Goal: Communication & Community: Share content

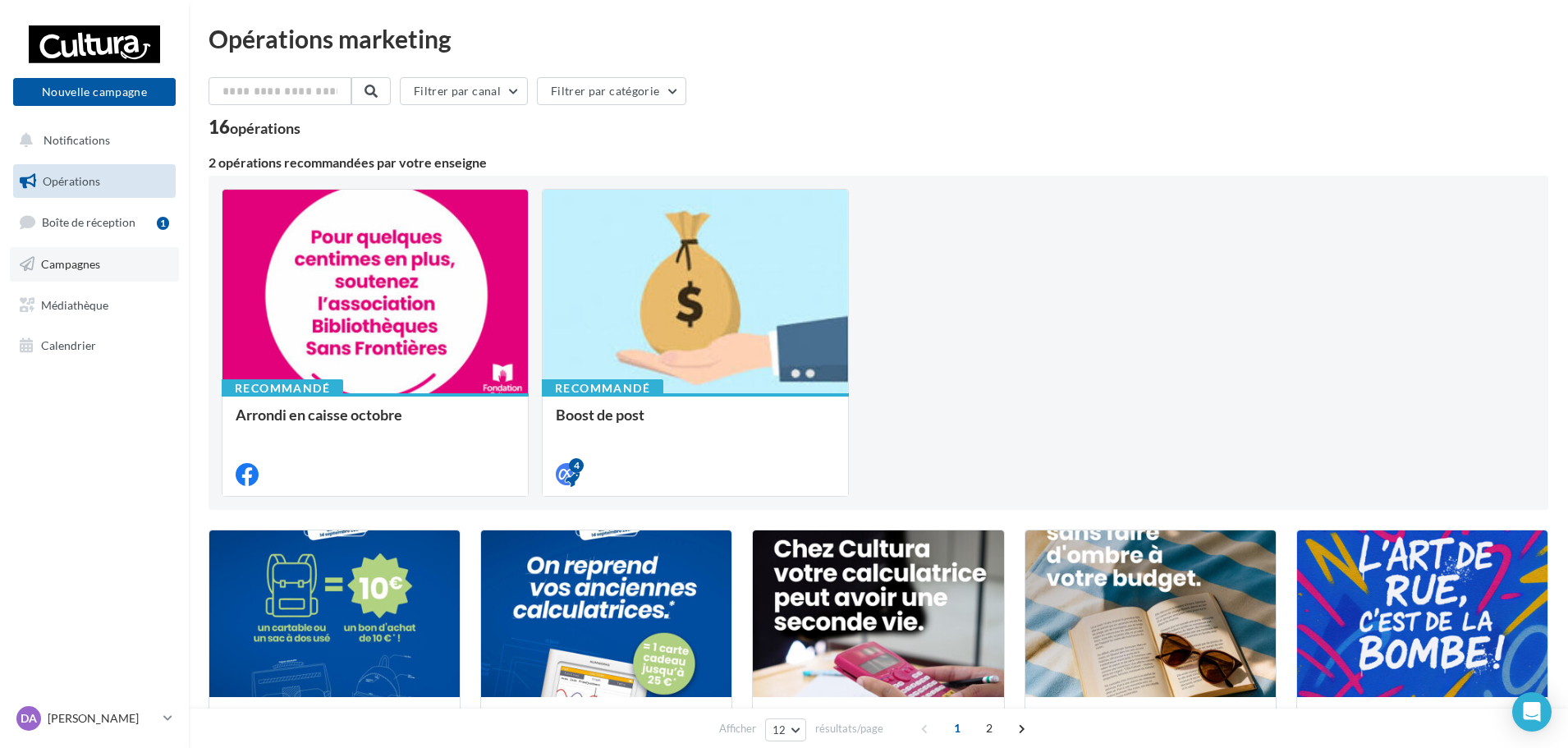
click at [78, 272] on link "Campagnes" at bounding box center [94, 264] width 169 height 35
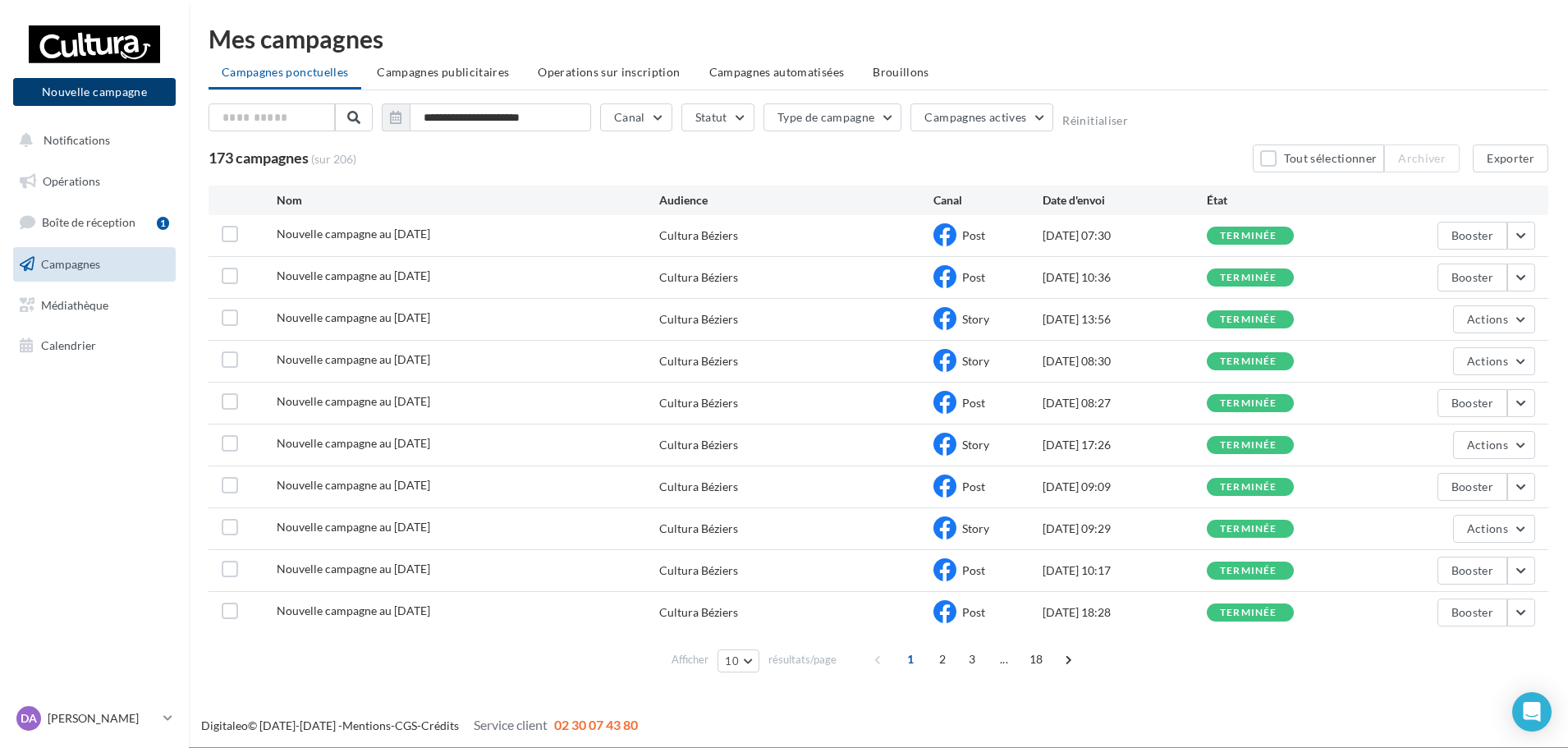
click at [163, 95] on button "Nouvelle campagne" at bounding box center [94, 91] width 163 height 28
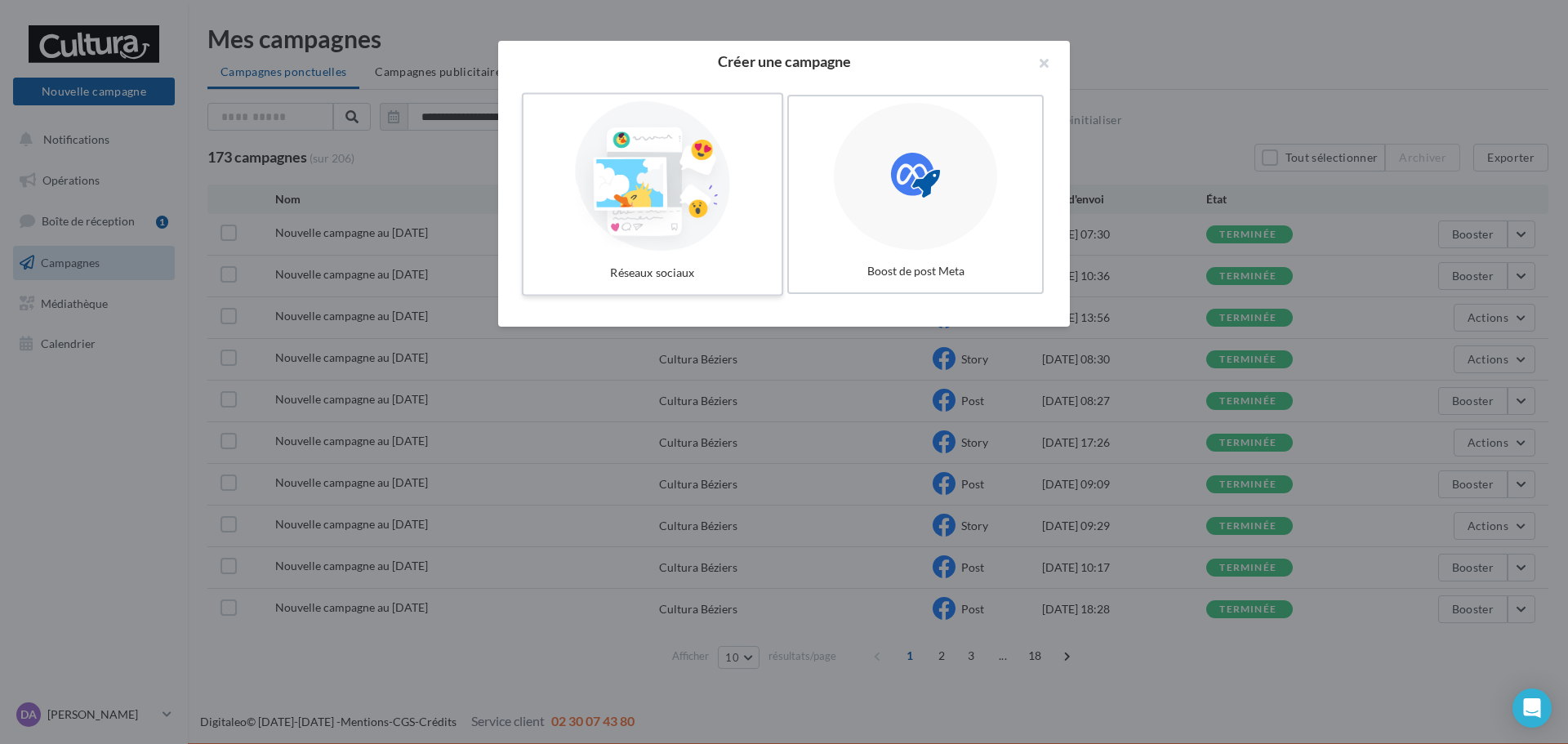
click at [685, 170] on div at bounding box center [653, 176] width 245 height 150
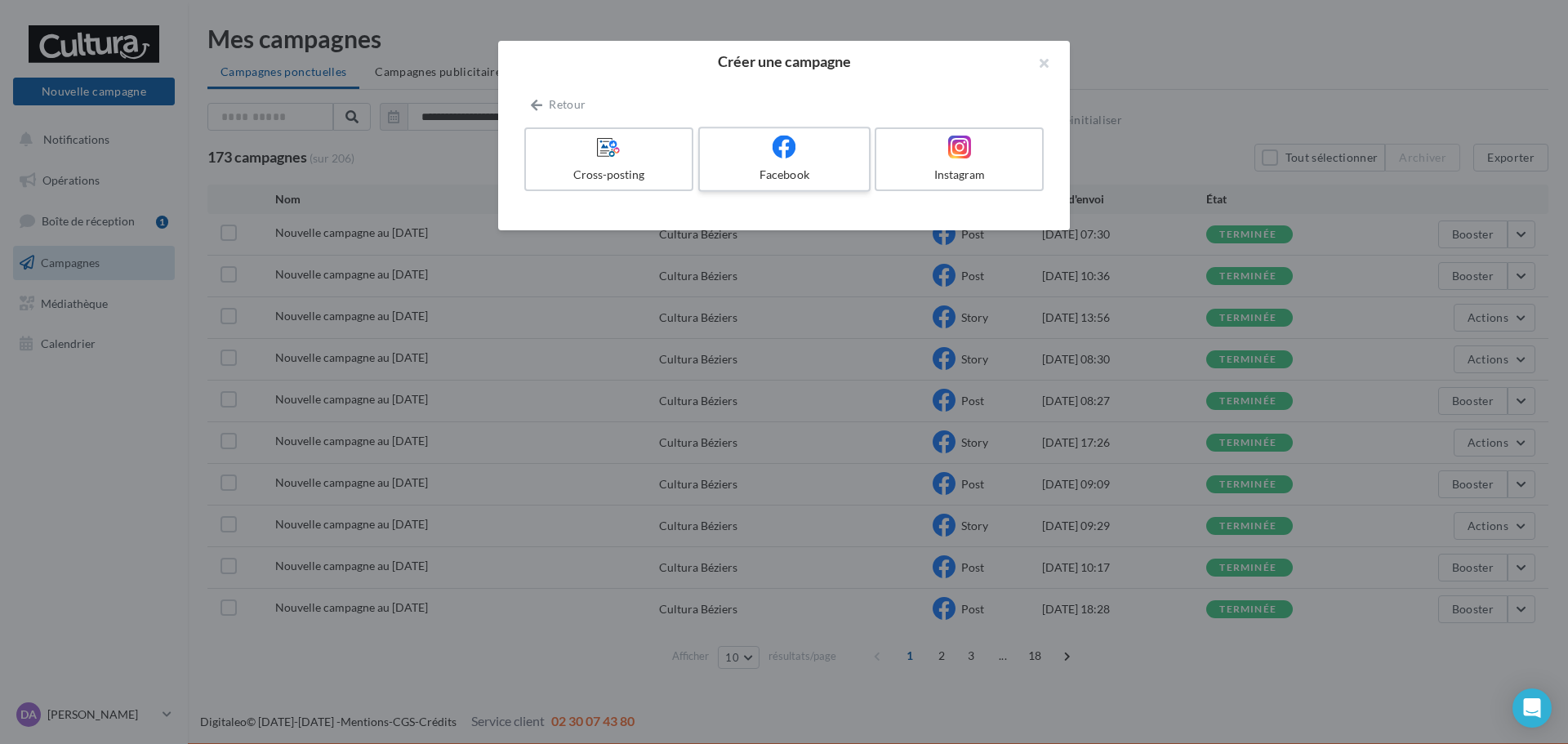
click at [803, 159] on div at bounding box center [784, 147] width 155 height 26
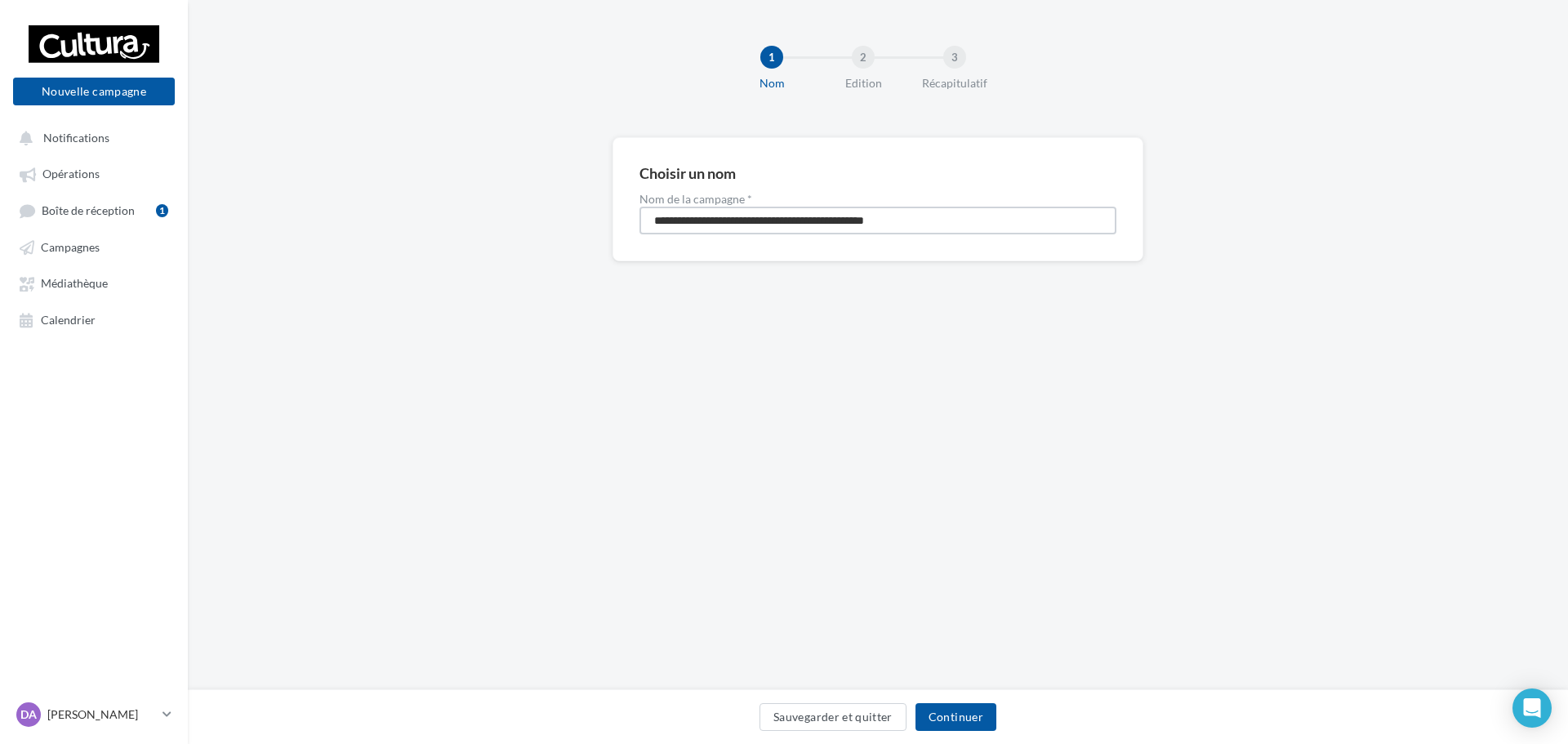
click at [786, 218] on input "**********" at bounding box center [878, 220] width 478 height 28
type input "**********"
click at [924, 724] on button "Continuer" at bounding box center [956, 716] width 81 height 28
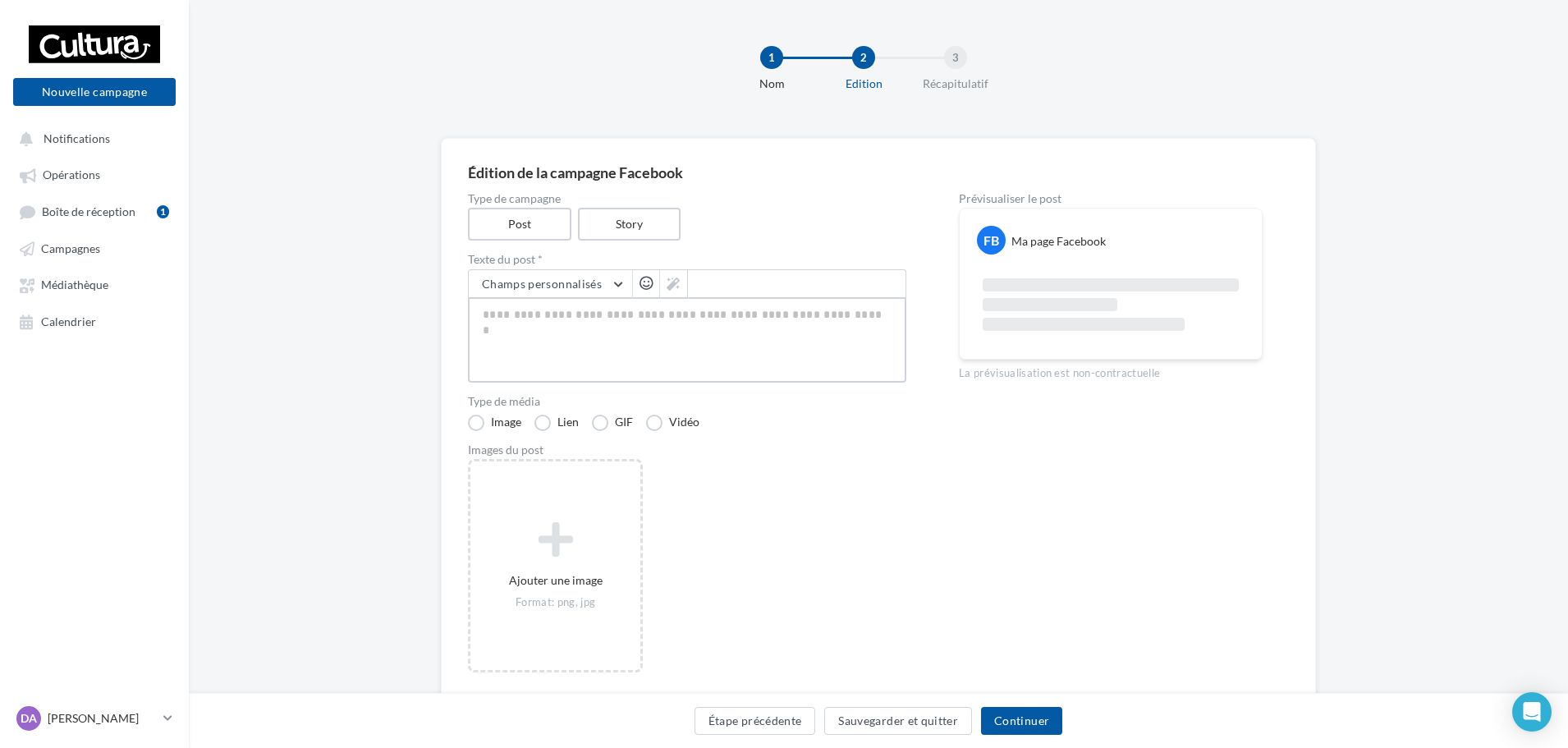
click at [543, 311] on textarea at bounding box center [687, 340] width 438 height 85
paste textarea "**********"
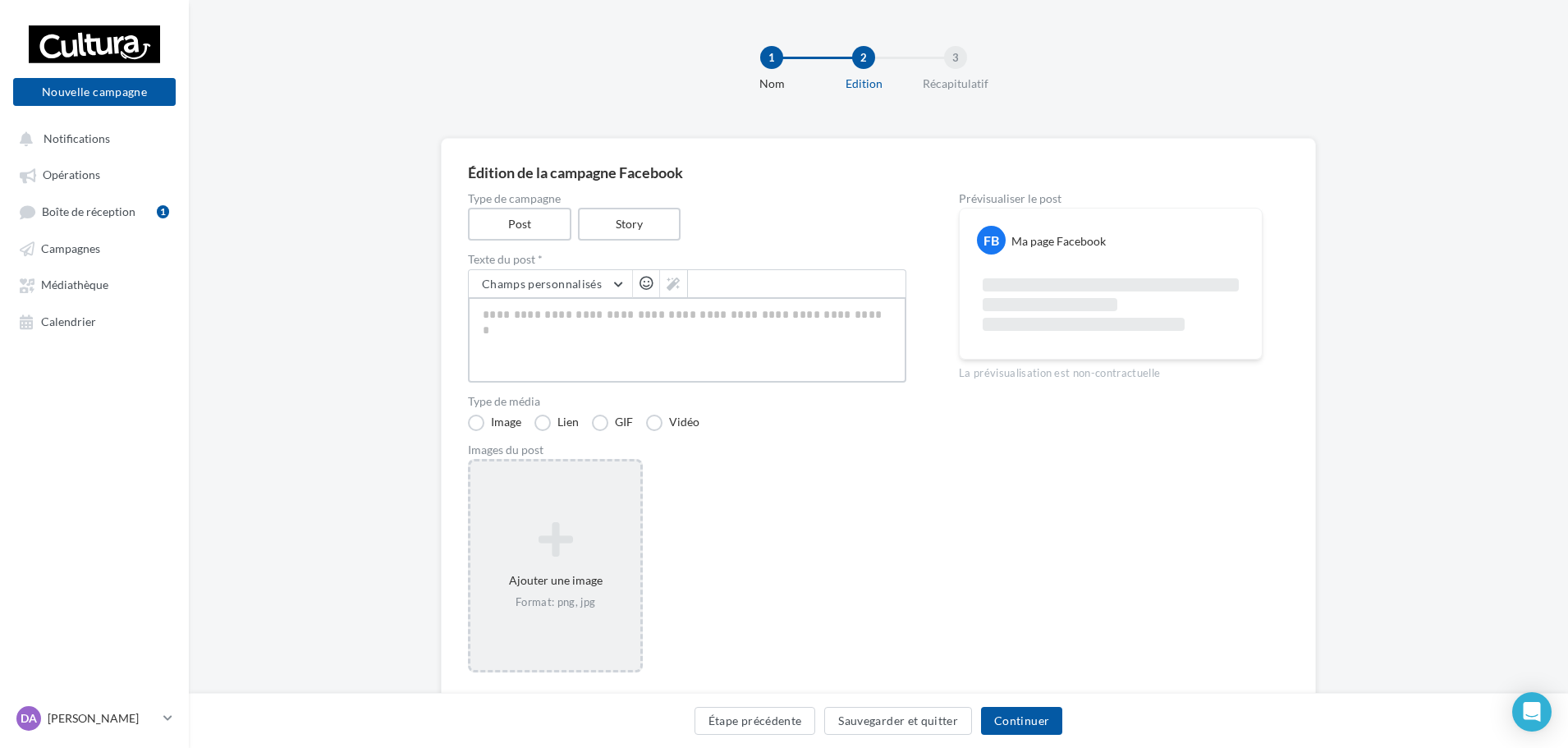
type textarea "**********"
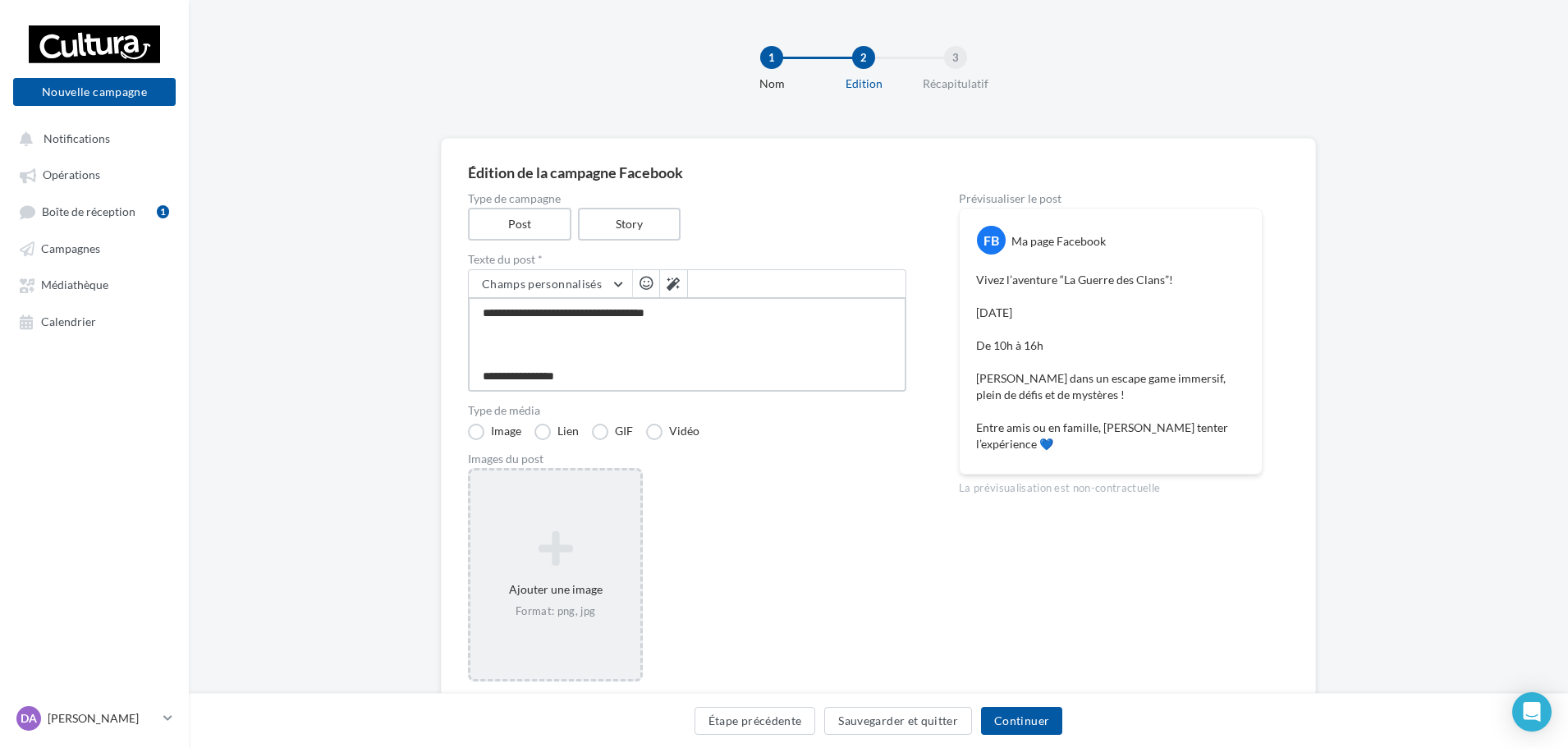
type textarea "**********"
click at [598, 507] on div "Ajouter une image Format: png, jpg" at bounding box center [555, 574] width 175 height 214
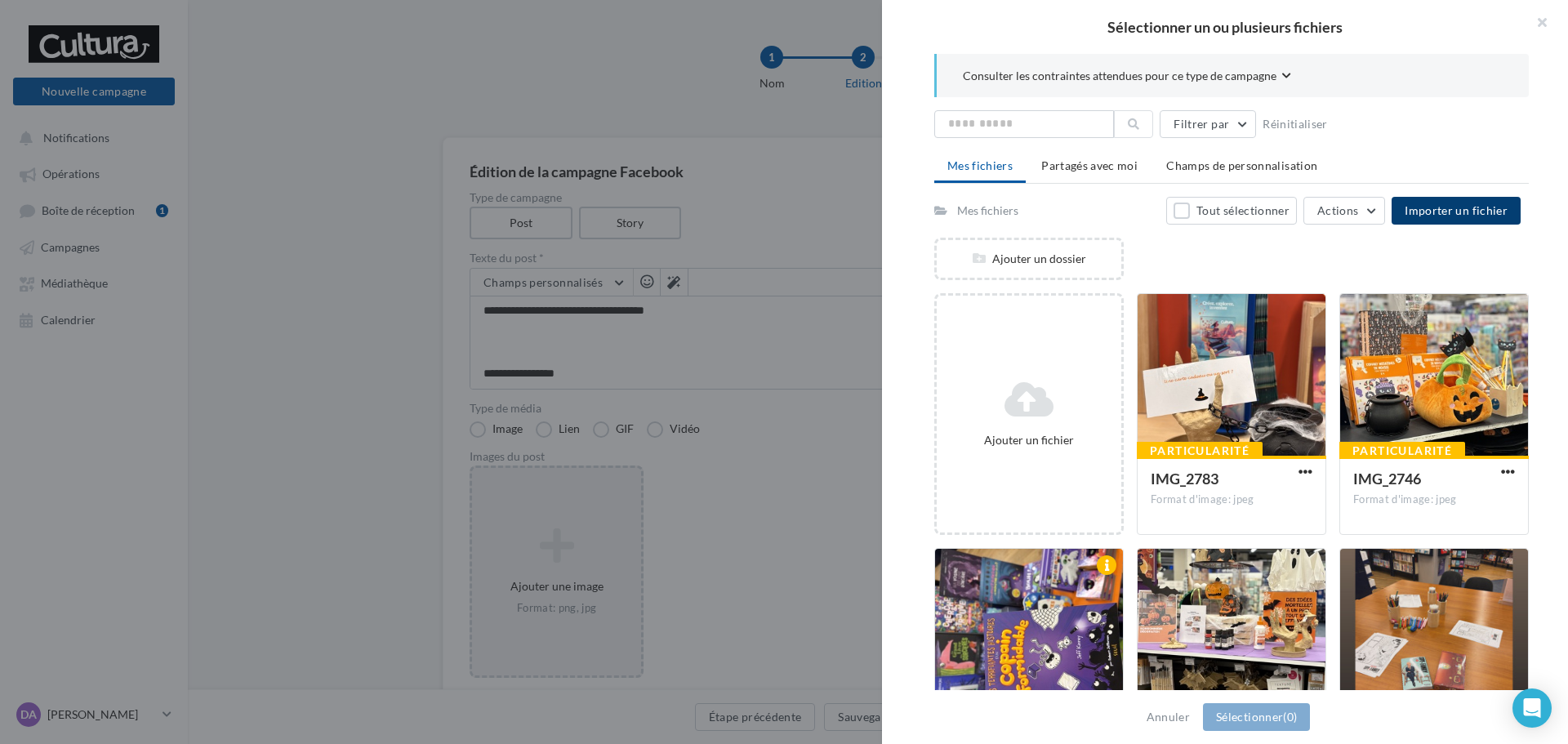
click at [1444, 210] on span "Importer un fichier" at bounding box center [1456, 210] width 103 height 14
click at [1432, 199] on button "Importer un fichier" at bounding box center [1456, 210] width 130 height 28
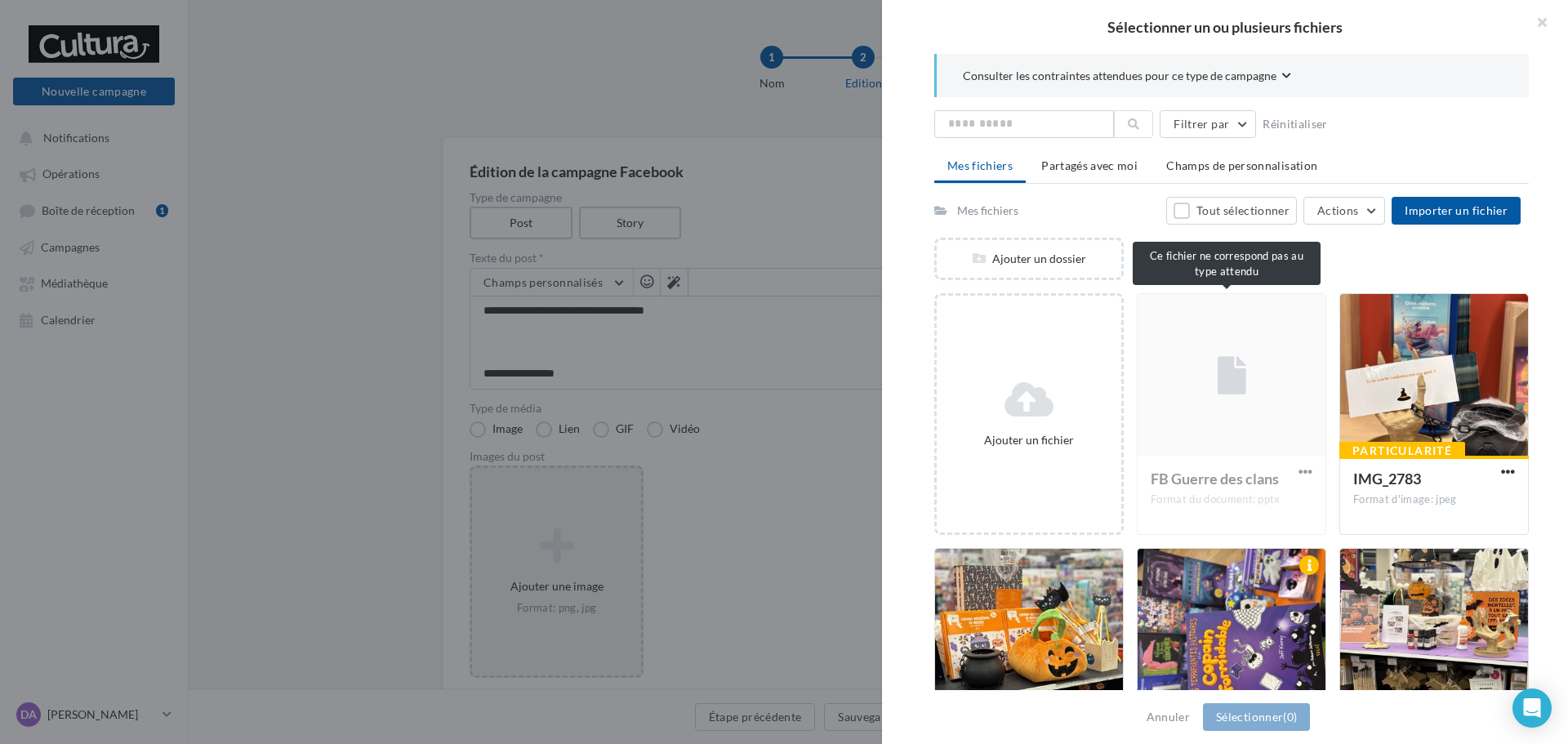
click at [1199, 357] on div "FB Guerre des clans Format du document: pptx" at bounding box center [1232, 414] width 190 height 242
click at [1299, 477] on div "FB Guerre des clans Format du document: pptx" at bounding box center [1232, 414] width 190 height 242
click at [1243, 444] on div "FB Guerre des clans Format du document: pptx" at bounding box center [1232, 414] width 190 height 242
click at [1162, 369] on div "FB Guerre des clans Format du document: pptx" at bounding box center [1232, 414] width 190 height 242
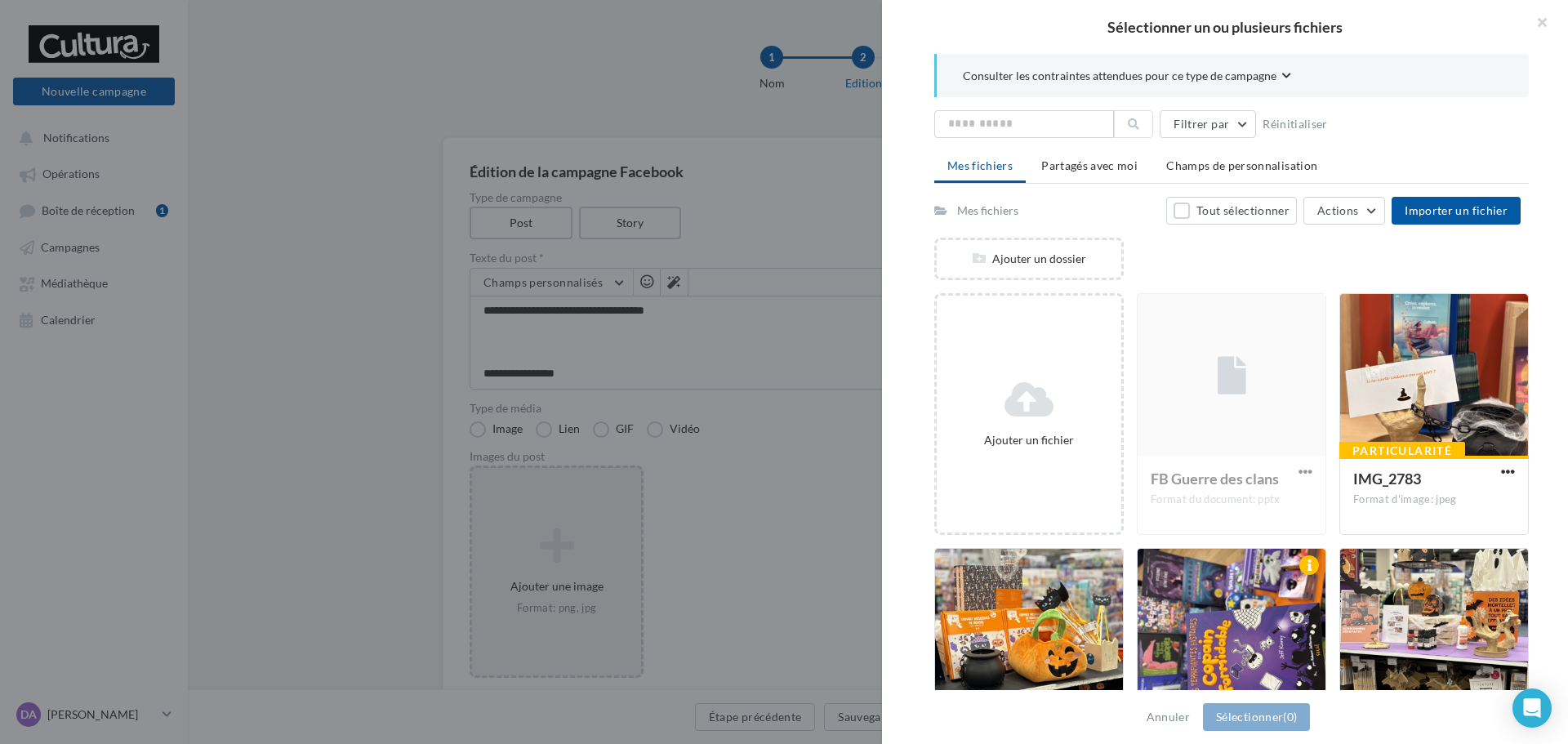
click at [1162, 369] on div "FB Guerre des clans Format du document: pptx" at bounding box center [1232, 414] width 190 height 242
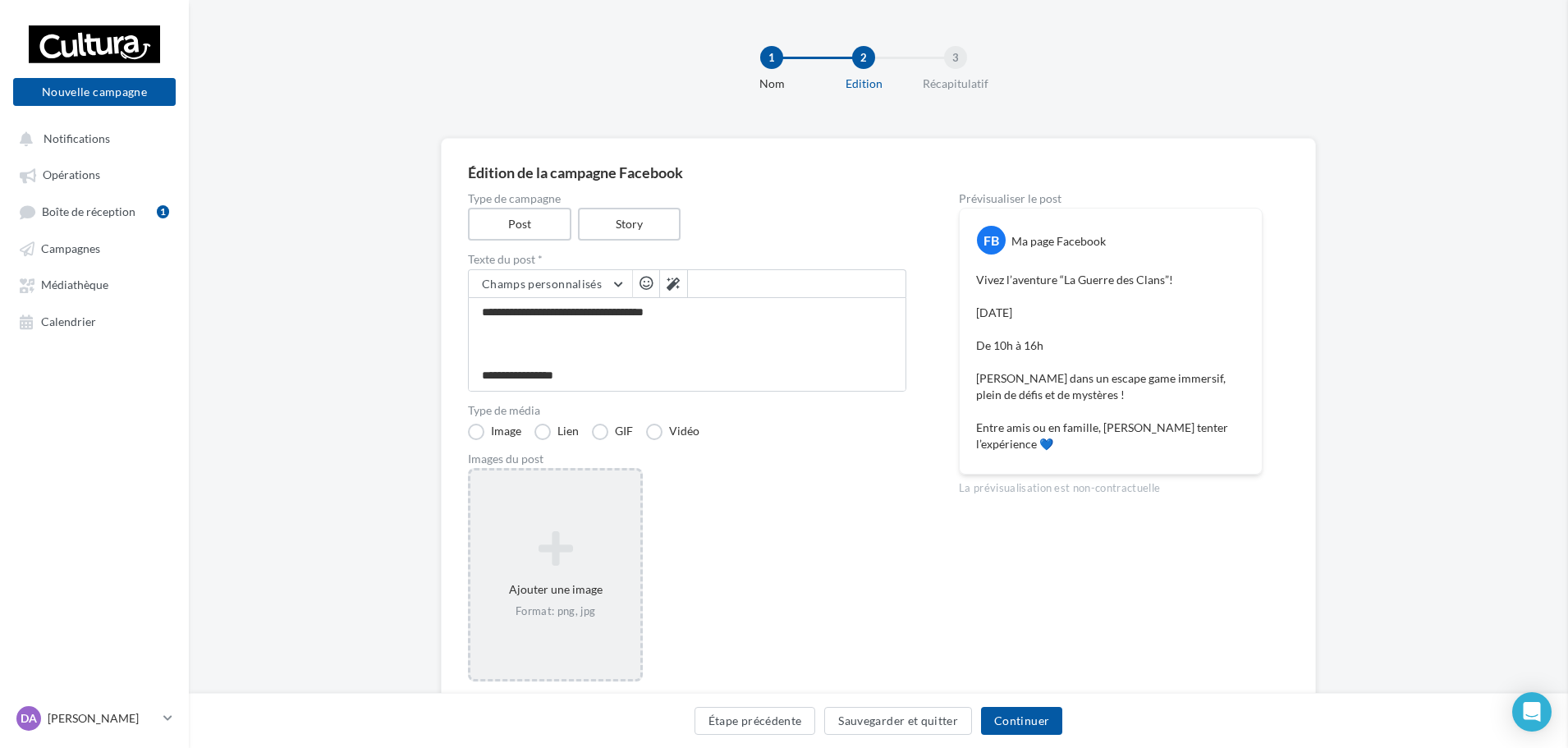
click at [770, 322] on textarea "**********" at bounding box center [687, 344] width 438 height 94
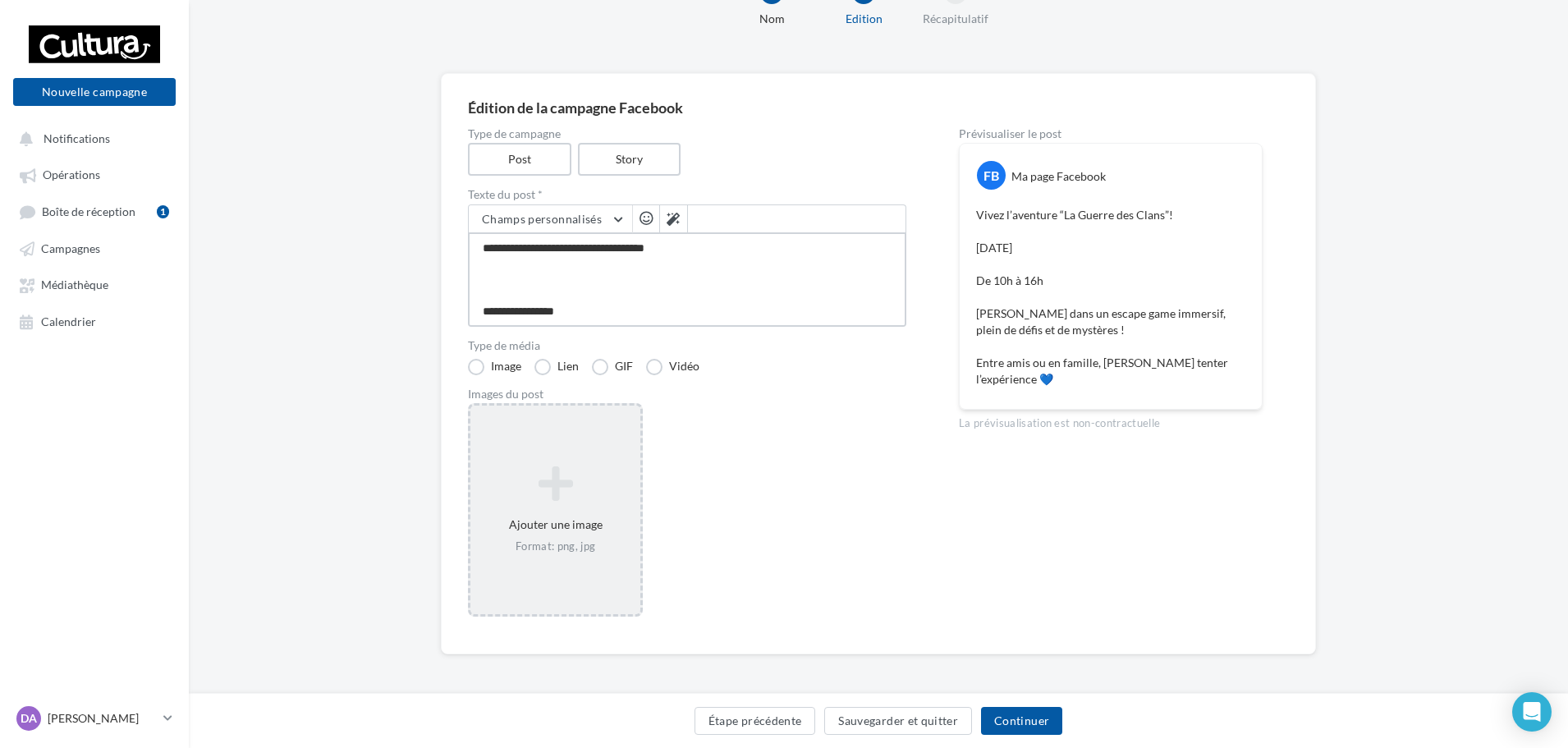
scroll to position [69, 0]
click at [565, 484] on icon at bounding box center [555, 481] width 157 height 40
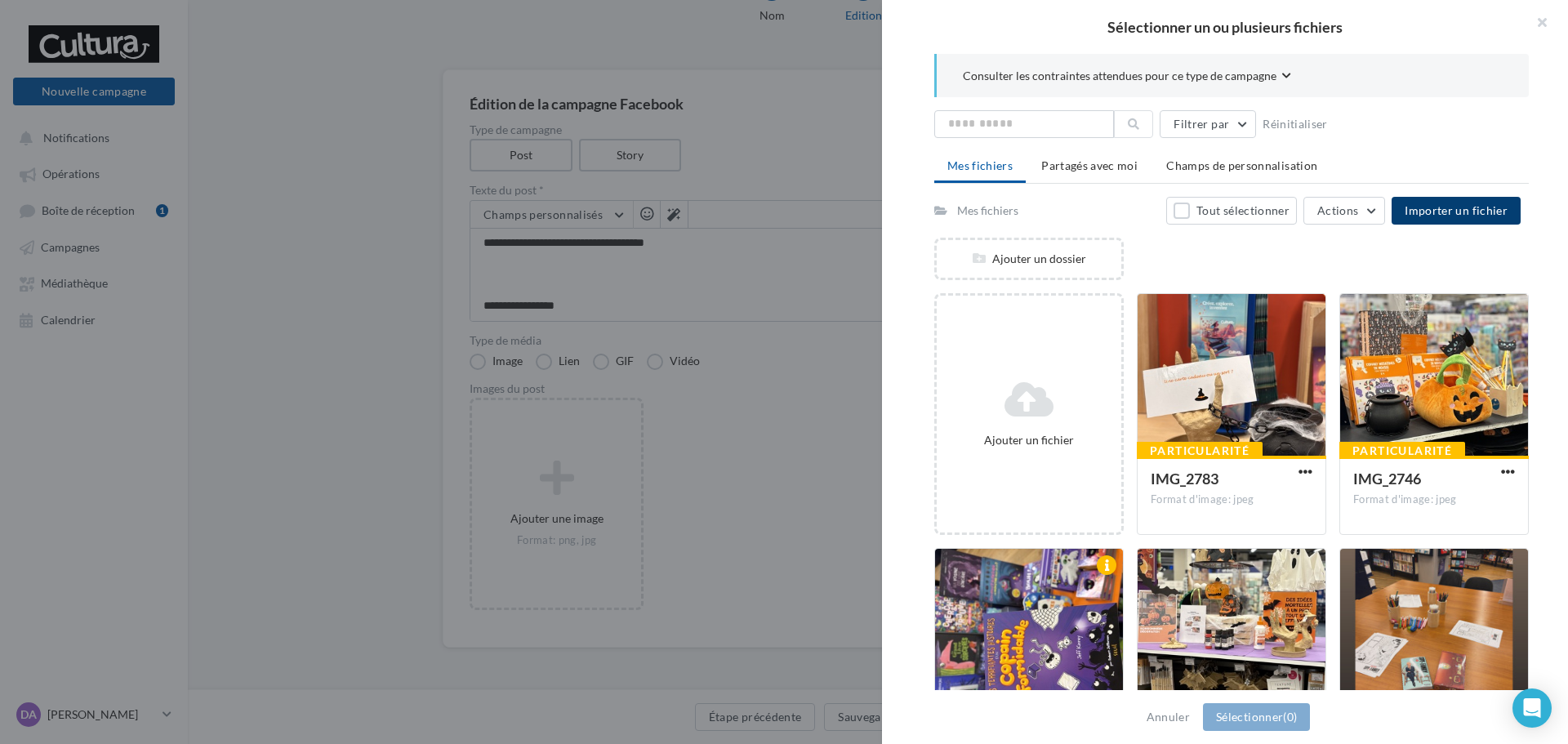
click at [1423, 213] on span "Importer un fichier" at bounding box center [1456, 210] width 103 height 14
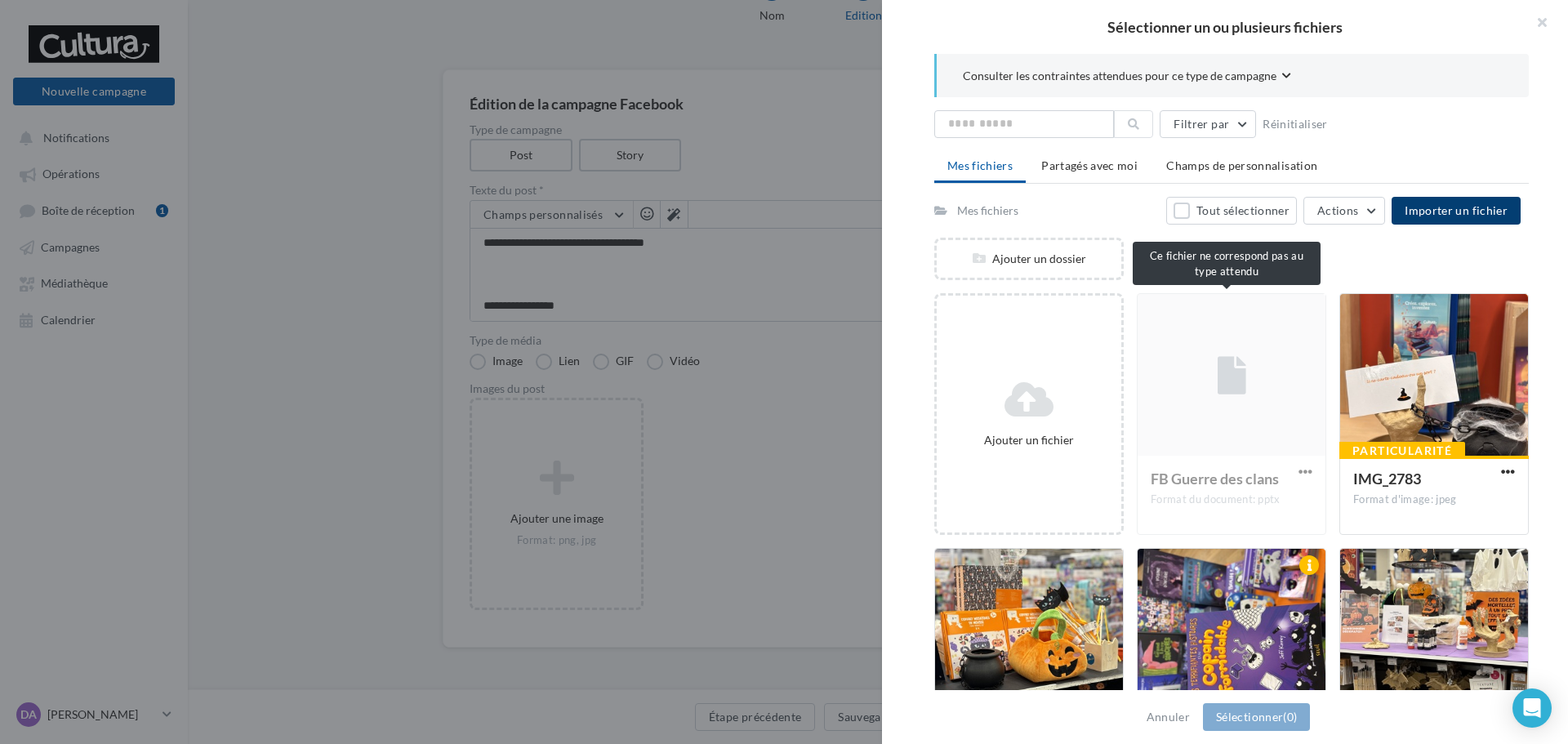
click at [1300, 467] on div "FB Guerre des clans Format du document: pptx" at bounding box center [1232, 414] width 190 height 242
click at [1244, 425] on div "FB Guerre des clans Format du document: pptx" at bounding box center [1232, 414] width 190 height 242
click at [1228, 385] on div "FB Guerre des clans Format du document: pptx" at bounding box center [1232, 414] width 190 height 242
click at [1548, 16] on button "button" at bounding box center [1535, 25] width 65 height 49
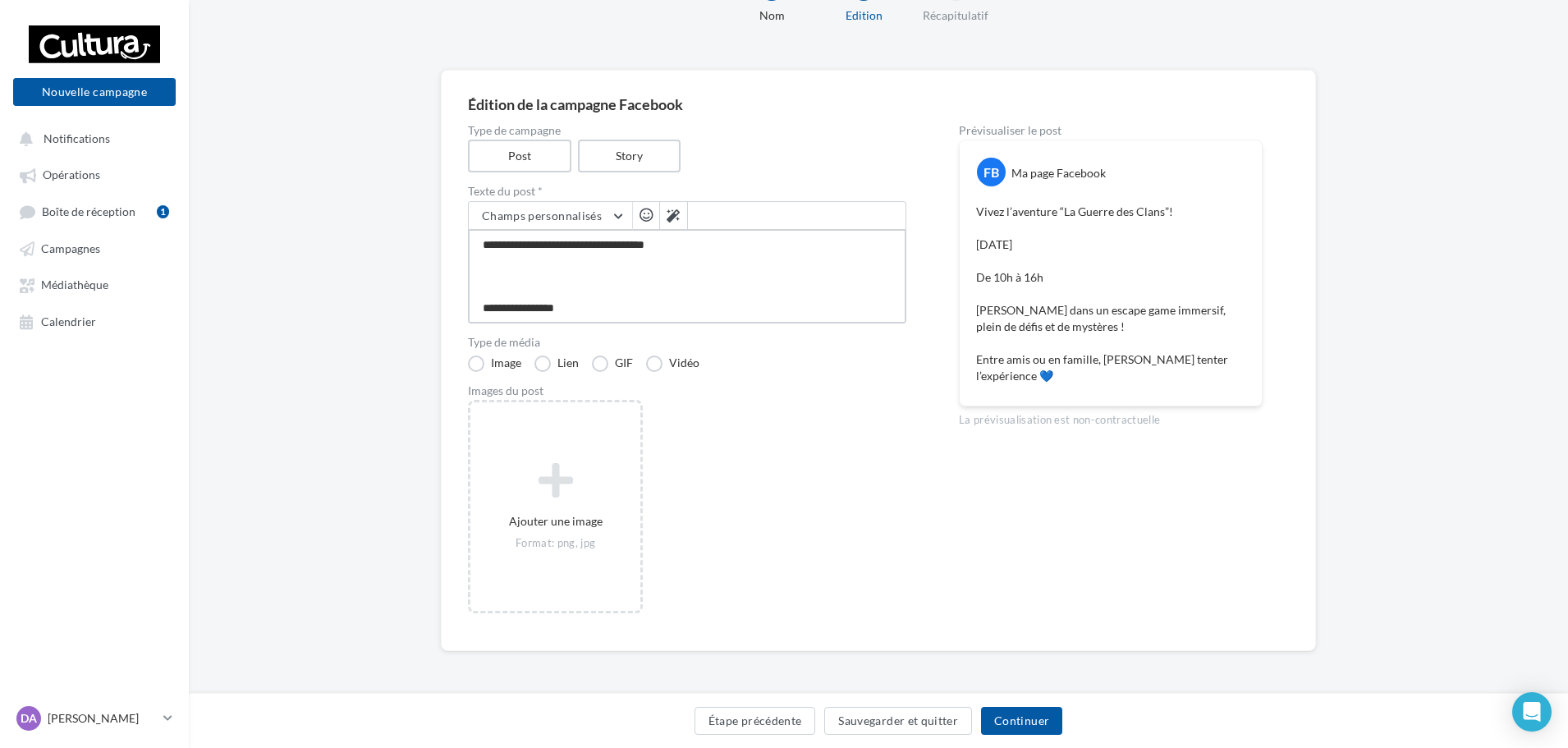
click at [784, 244] on textarea "**********" at bounding box center [687, 276] width 438 height 94
drag, startPoint x: 1030, startPoint y: 243, endPoint x: 1115, endPoint y: 251, distance: 85.4
click at [1110, 251] on p "Vivez l’aventure “La Guerre des Clans”! Samedi 25 octobre De 10h à 16h Plongez …" at bounding box center [1110, 294] width 269 height 181
click at [1121, 252] on p "Vivez l’aventure “La Guerre des Clans”! Samedi 25 octobre De 10h à 16h Plongez …" at bounding box center [1110, 294] width 269 height 181
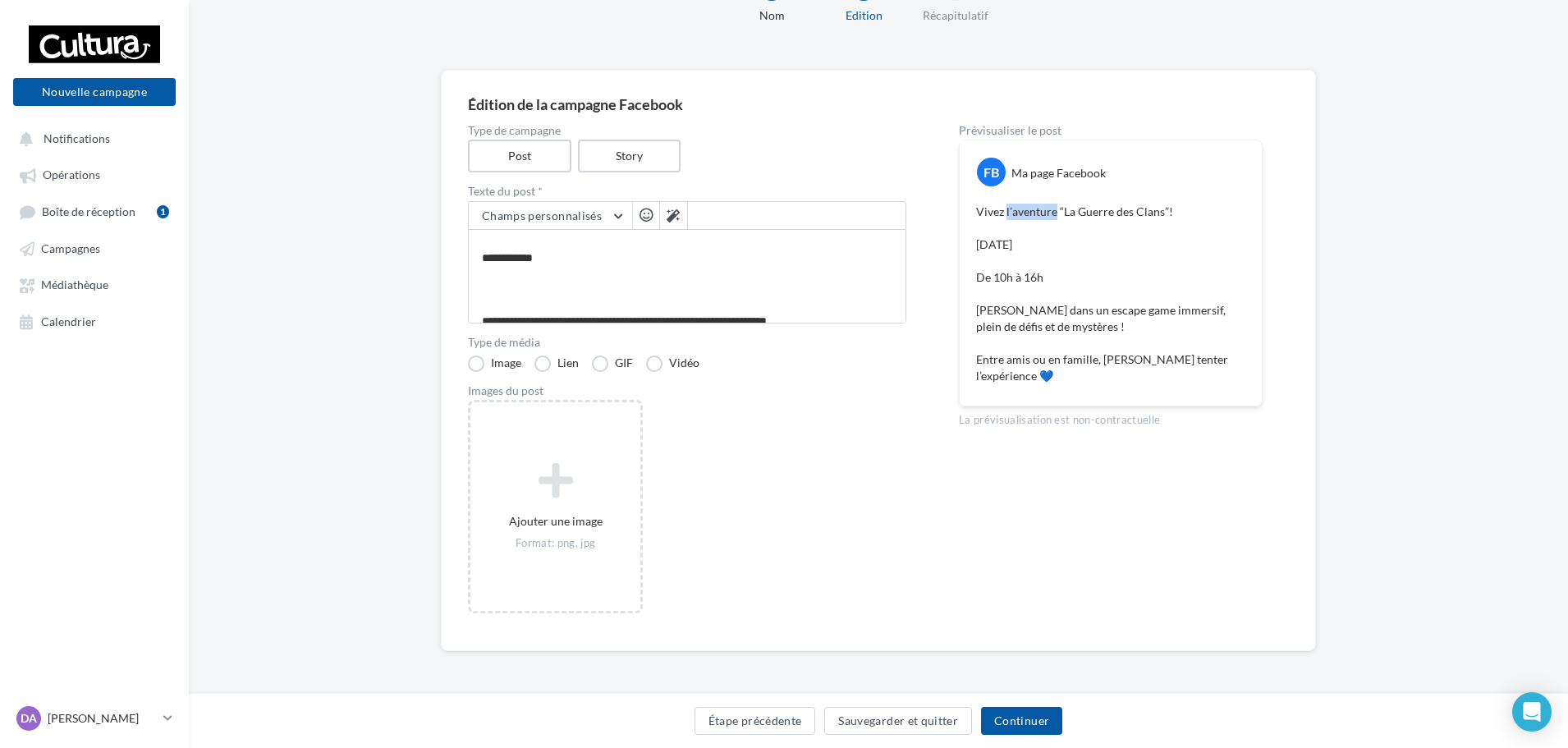
click at [1095, 209] on p "Vivez l’aventure “La Guerre des Clans”! Samedi 25 octobre De 10h à 16h Plongez …" at bounding box center [1110, 294] width 269 height 181
click at [1108, 209] on p "Vivez l’aventure “La Guerre des Clans”! Samedi 25 octobre De 10h à 16h Plongez …" at bounding box center [1110, 294] width 269 height 181
drag, startPoint x: 1108, startPoint y: 209, endPoint x: 1161, endPoint y: 231, distance: 57.4
click at [1152, 225] on p "Vivez l’aventure “La Guerre des Clans”! Samedi 25 octobre De 10h à 16h Plongez …" at bounding box center [1110, 294] width 269 height 181
click at [1161, 231] on p "Vivez l’aventure “La Guerre des Clans”! Samedi 25 octobre De 10h à 16h Plongez …" at bounding box center [1110, 294] width 269 height 181
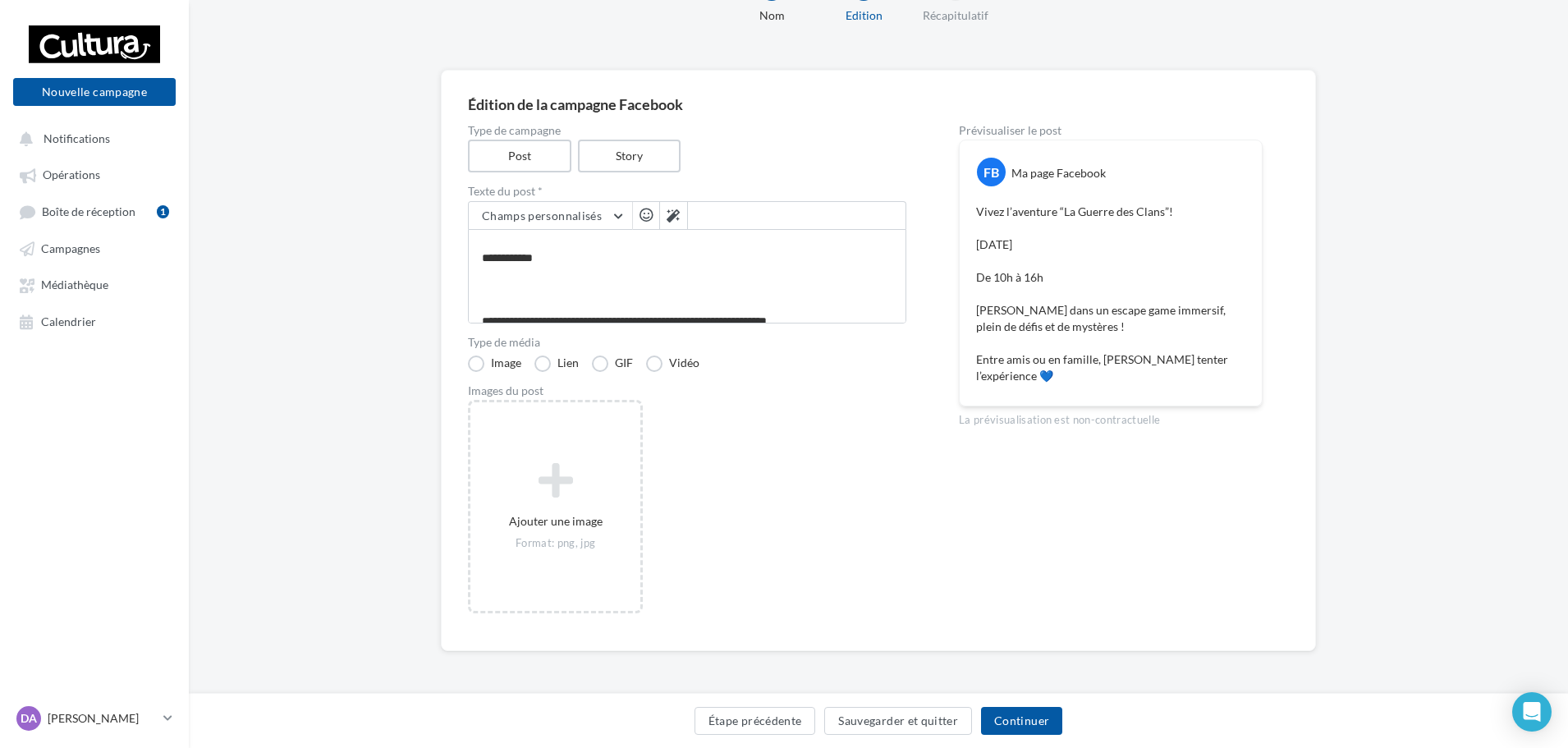
click at [1073, 261] on p "Vivez l’aventure “La Guerre des Clans”! Samedi 25 octobre De 10h à 16h Plongez …" at bounding box center [1110, 294] width 269 height 181
click at [1079, 262] on p "Vivez l’aventure “La Guerre des Clans”! Samedi 25 octobre De 10h à 16h Plongez …" at bounding box center [1110, 294] width 269 height 181
drag, startPoint x: 1005, startPoint y: 273, endPoint x: 1060, endPoint y: 282, distance: 55.7
click at [1060, 283] on p "Vivez l’aventure “La Guerre des Clans”! Samedi 25 octobre De 10h à 16h Plongez …" at bounding box center [1110, 294] width 269 height 181
click at [1060, 282] on p "Vivez l’aventure “La Guerre des Clans”! Samedi 25 octobre De 10h à 16h Plongez …" at bounding box center [1110, 294] width 269 height 181
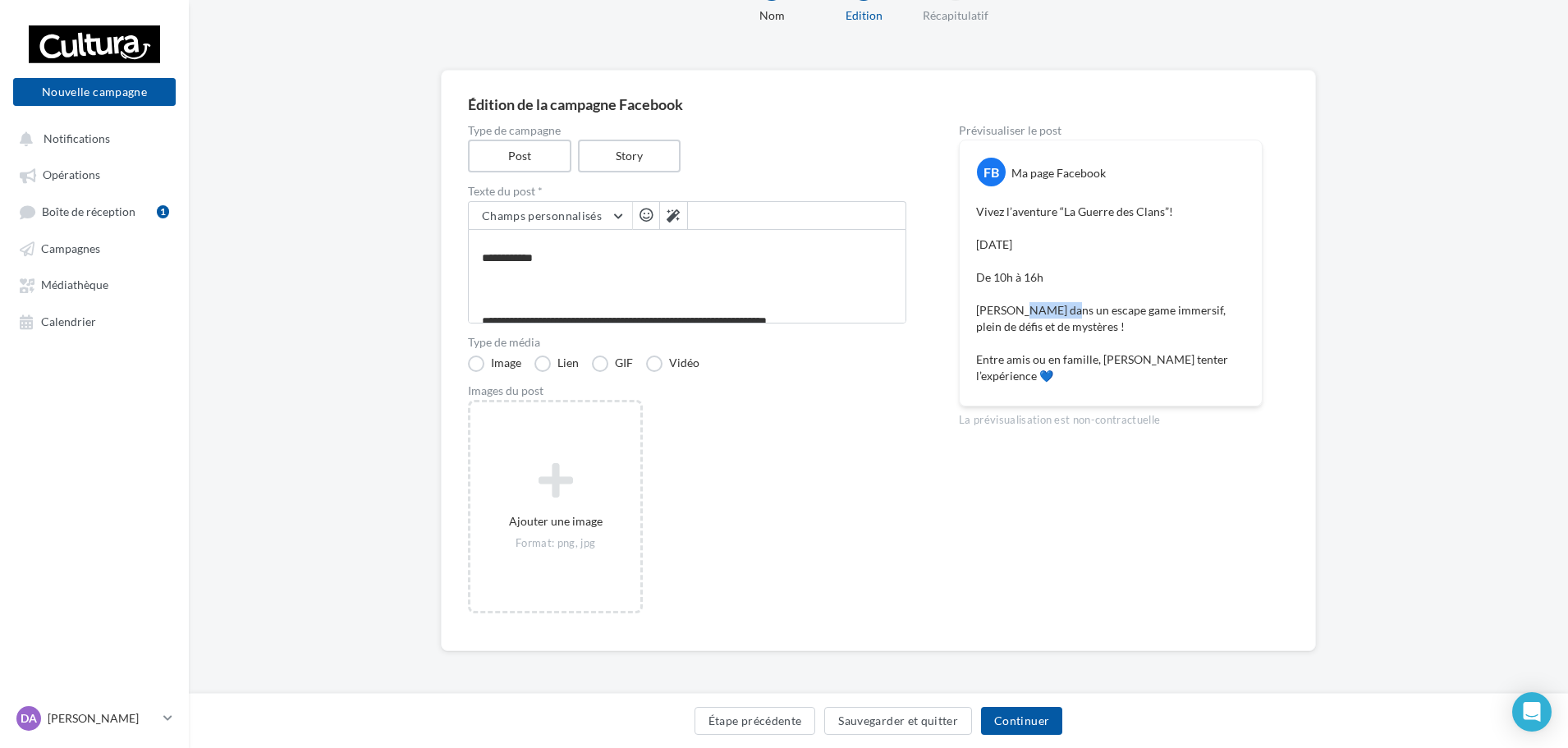
drag, startPoint x: 1019, startPoint y: 310, endPoint x: 1093, endPoint y: 316, distance: 74.2
click at [1090, 316] on p "Vivez l’aventure “La Guerre des Clans”! Samedi 25 octobre De 10h à 16h Plongez …" at bounding box center [1110, 294] width 269 height 181
click at [1094, 316] on p "Vivez l’aventure “La Guerre des Clans”! Samedi 25 octobre De 10h à 16h Plongez …" at bounding box center [1110, 294] width 269 height 181
drag, startPoint x: 1110, startPoint y: 311, endPoint x: 1166, endPoint y: 315, distance: 56.1
click at [1153, 315] on p "Vivez l’aventure “La Guerre des Clans”! Samedi 25 octobre De 10h à 16h Plongez …" at bounding box center [1110, 294] width 269 height 181
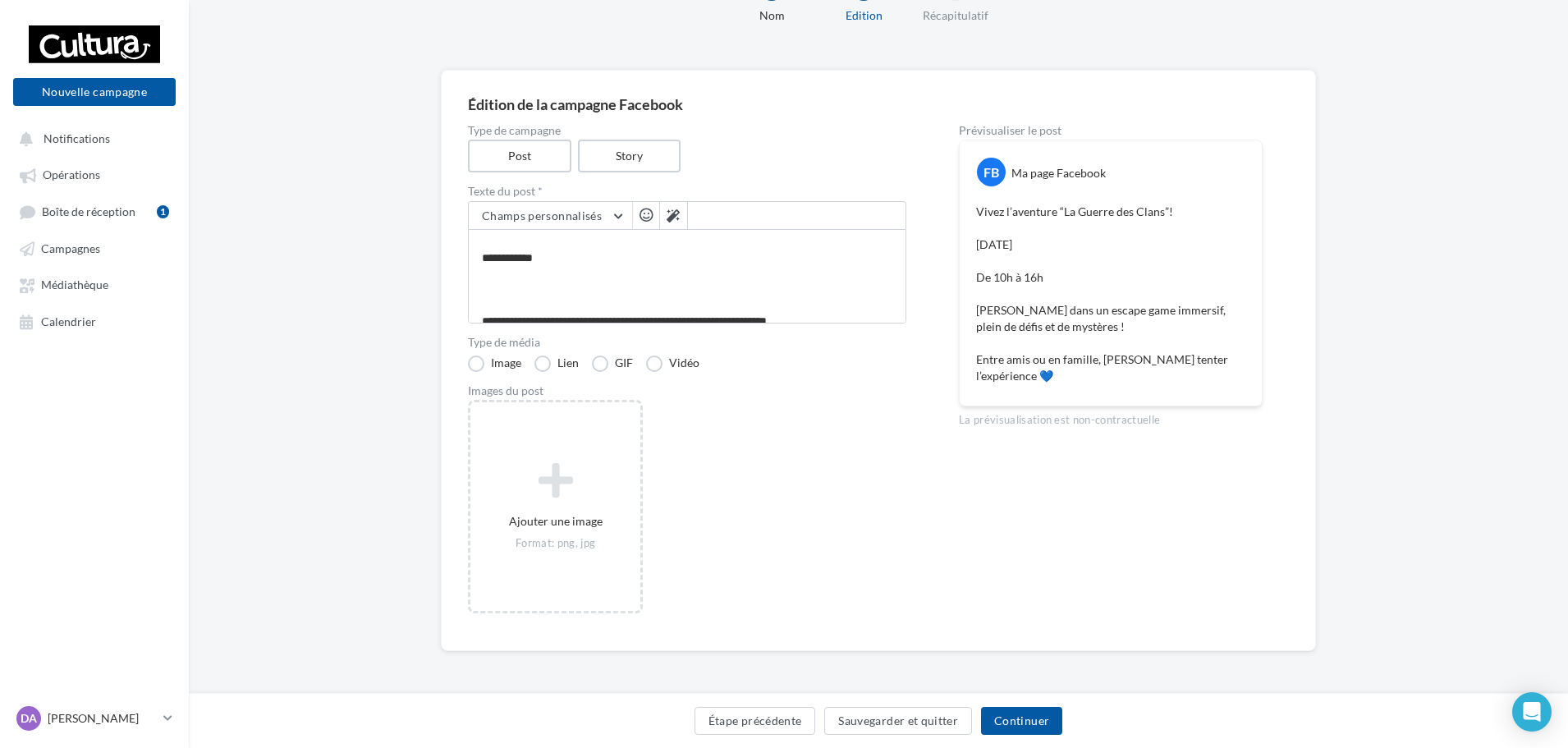
click at [1167, 315] on p "Vivez l’aventure “La Guerre des Clans”! Samedi 25 octobre De 10h à 16h Plongez …" at bounding box center [1110, 294] width 269 height 181
drag, startPoint x: 1160, startPoint y: 308, endPoint x: 1209, endPoint y: 314, distance: 49.4
click at [1203, 314] on p "Vivez l’aventure “La Guerre des Clans”! Samedi 25 octobre De 10h à 16h Plongez …" at bounding box center [1110, 294] width 269 height 181
click at [1209, 314] on p "Vivez l’aventure “La Guerre des Clans”! Samedi 25 octobre De 10h à 16h Plongez …" at bounding box center [1110, 294] width 269 height 181
drag, startPoint x: 1016, startPoint y: 329, endPoint x: 1103, endPoint y: 330, distance: 87.0
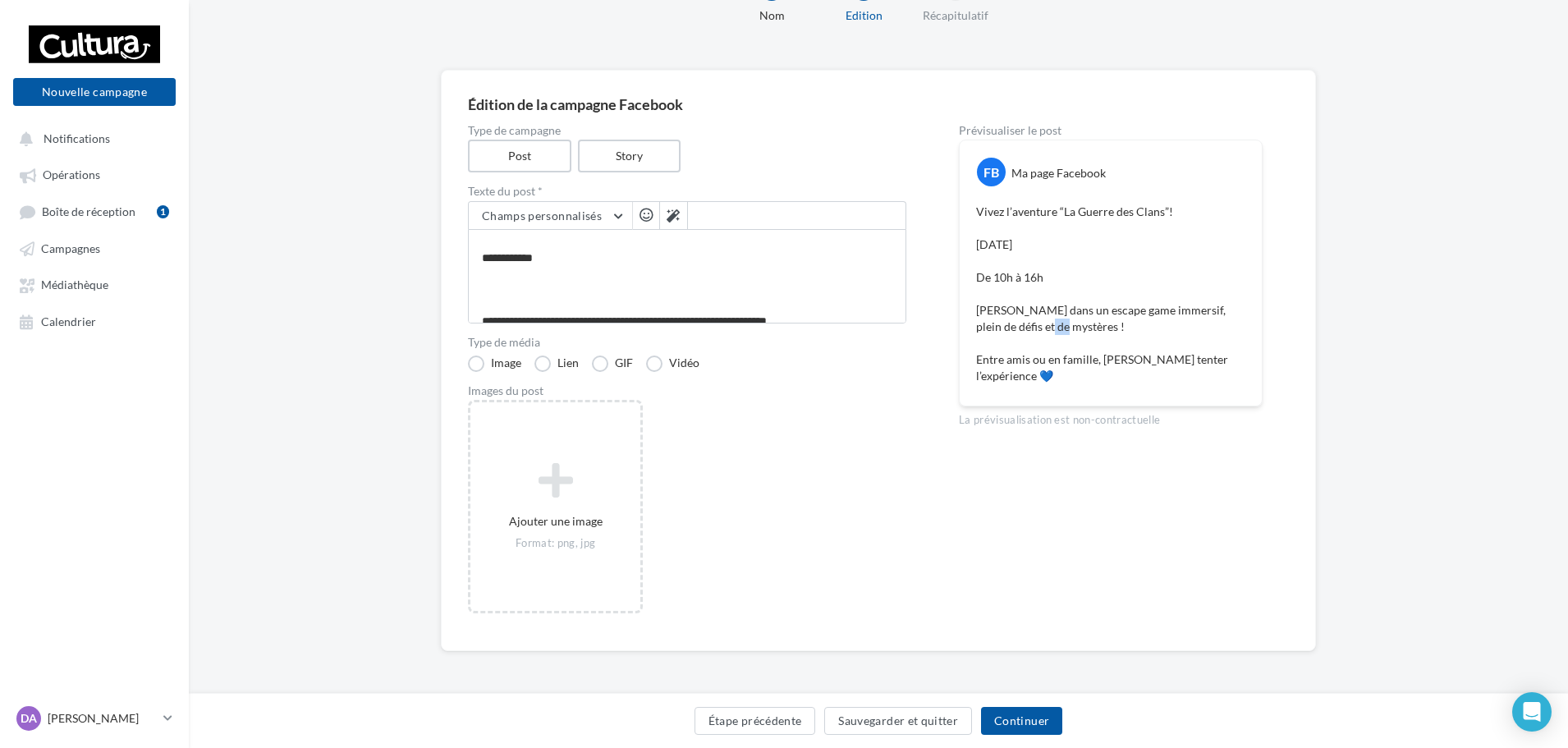
click at [1094, 330] on p "Vivez l’aventure “La Guerre des Clans”! Samedi 25 octobre De 10h à 16h Plongez …" at bounding box center [1110, 294] width 269 height 181
click at [1103, 330] on p "Vivez l’aventure “La Guerre des Clans”! Samedi 25 octobre De 10h à 16h Plongez …" at bounding box center [1110, 294] width 269 height 181
drag, startPoint x: 1051, startPoint y: 356, endPoint x: 1094, endPoint y: 359, distance: 43.1
click at [1089, 359] on p "Vivez l’aventure “La Guerre des Clans”! Samedi 25 octobre De 10h à 16h Plongez …" at bounding box center [1110, 294] width 269 height 181
click at [1094, 359] on p "Vivez l’aventure “La Guerre des Clans”! Samedi 25 octobre De 10h à 16h Plongez …" at bounding box center [1110, 294] width 269 height 181
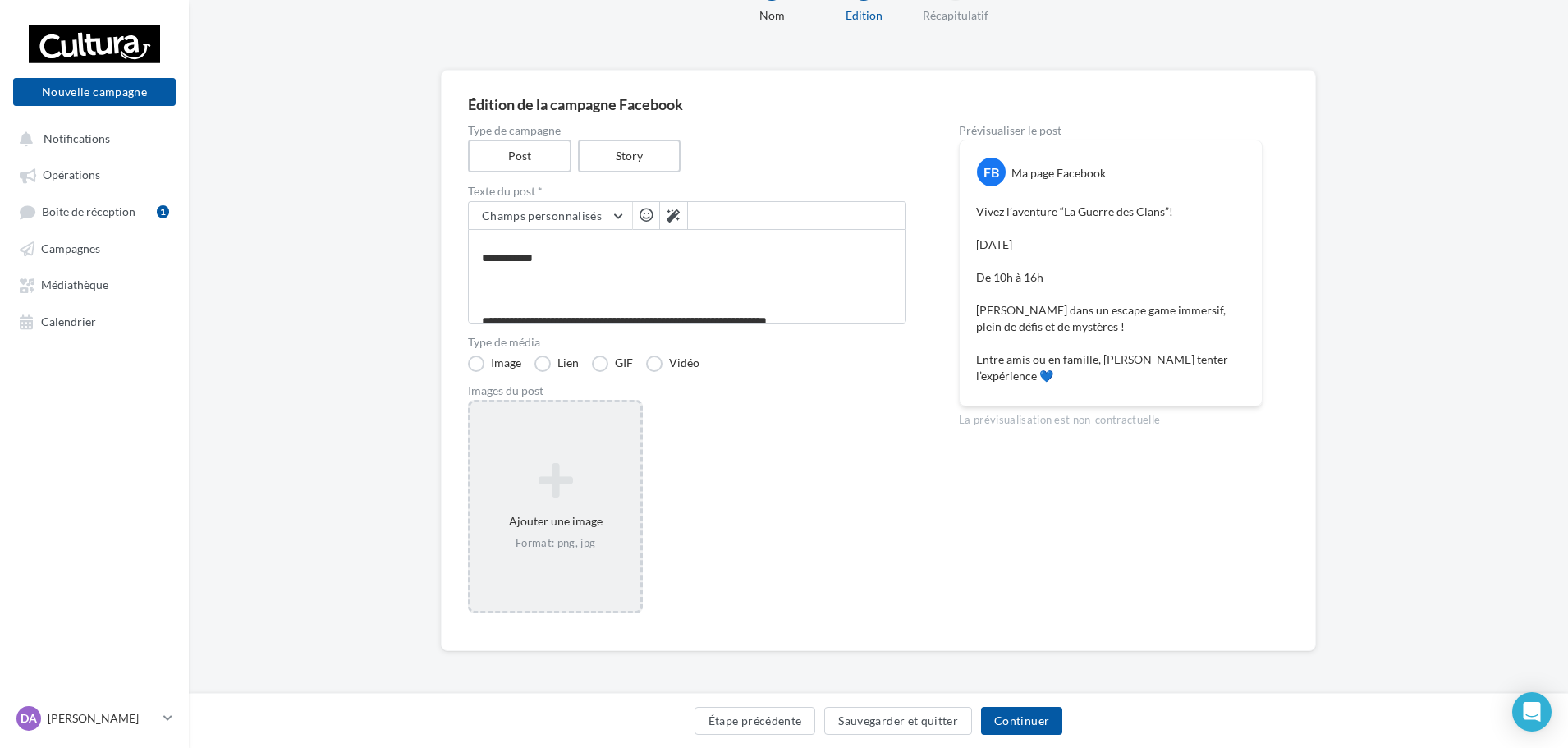
click at [531, 466] on icon at bounding box center [555, 481] width 157 height 40
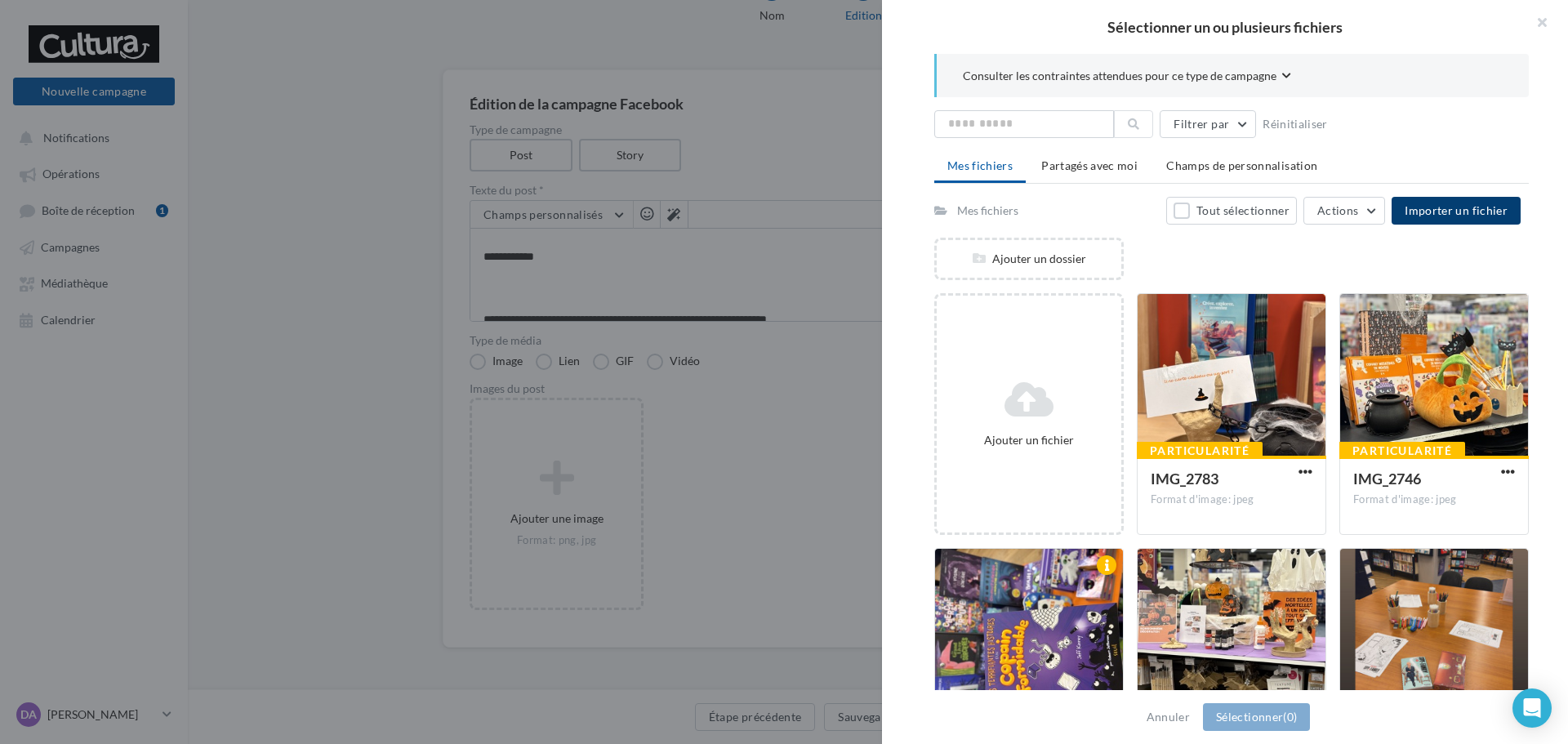
click at [1437, 220] on button "Importer un fichier" at bounding box center [1456, 210] width 130 height 28
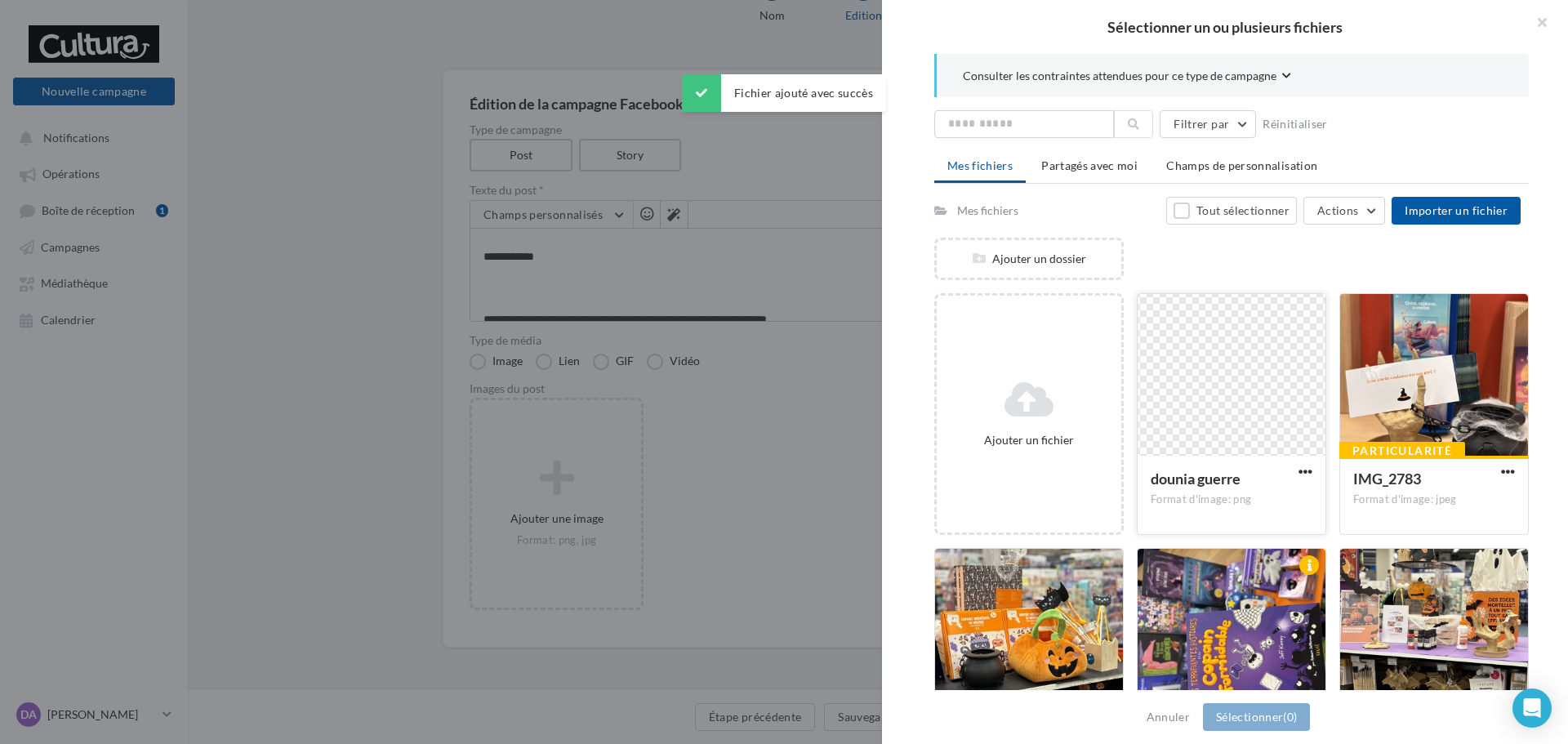
click at [1202, 354] on div at bounding box center [1232, 374] width 188 height 163
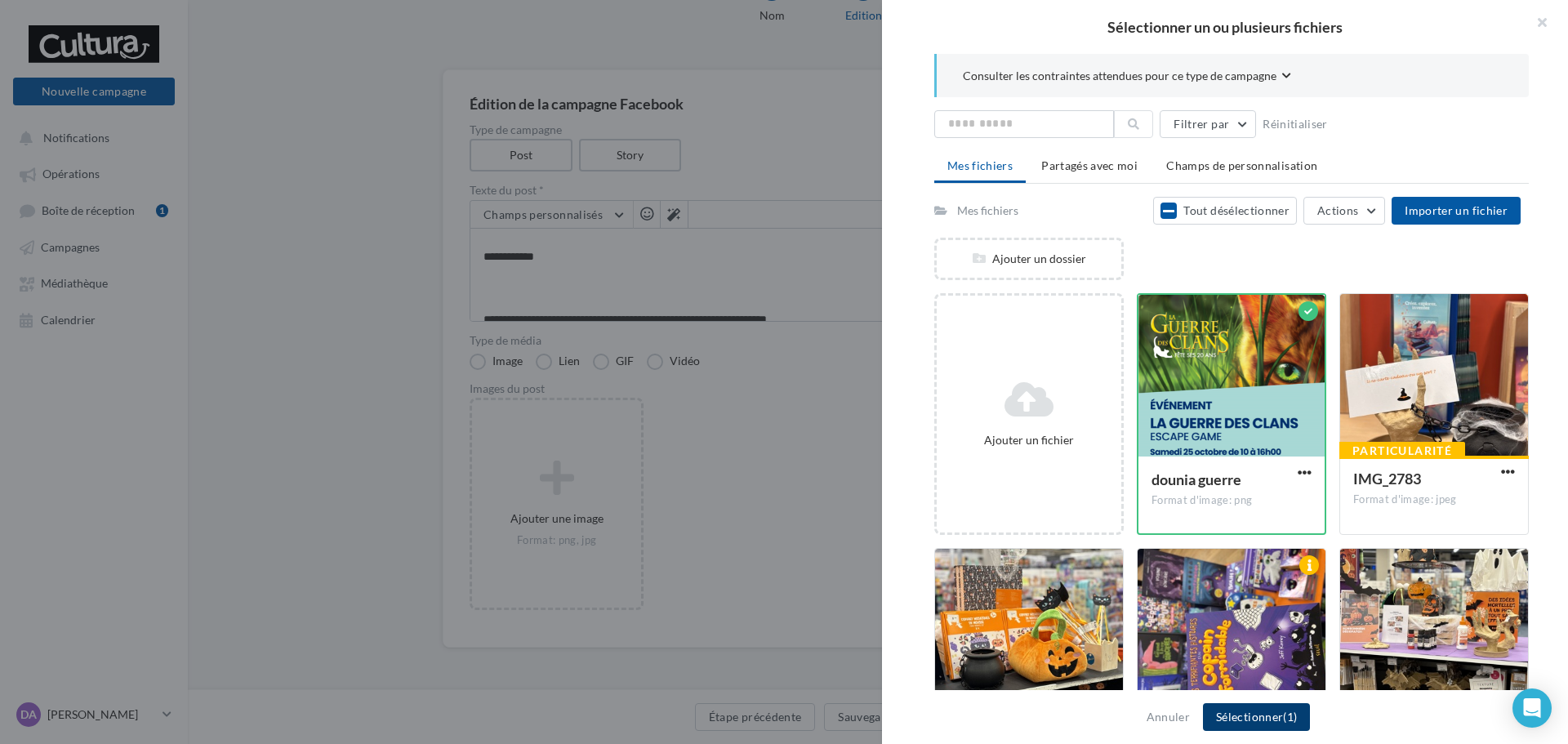
click at [1263, 712] on button "Sélectionner (1)" at bounding box center [1257, 716] width 107 height 28
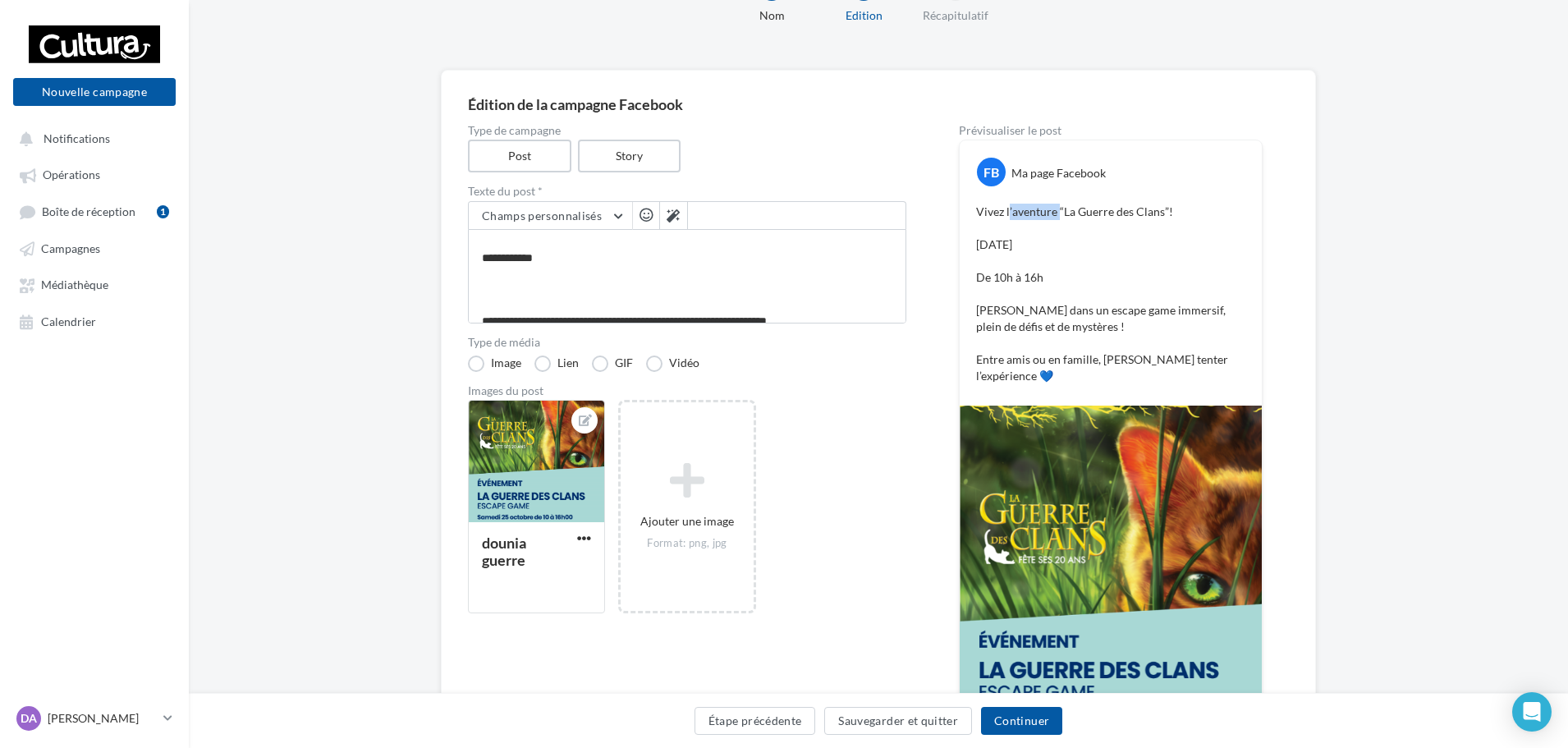
drag, startPoint x: 1009, startPoint y: 211, endPoint x: 1106, endPoint y: 214, distance: 97.0
click at [1085, 212] on p "Vivez l’aventure “La Guerre des Clans”! Samedi 25 octobre De 10h à 16h Plongez …" at bounding box center [1110, 294] width 269 height 181
click at [1109, 214] on p "Vivez l’aventure “La Guerre des Clans”! Samedi 25 octobre De 10h à 16h Plongez …" at bounding box center [1110, 294] width 269 height 181
drag, startPoint x: 1004, startPoint y: 213, endPoint x: 1112, endPoint y: 214, distance: 108.0
click at [1112, 215] on p "Vivez l’aventure “La Guerre des Clans”! Samedi 25 octobre De 10h à 16h Plongez …" at bounding box center [1110, 294] width 269 height 181
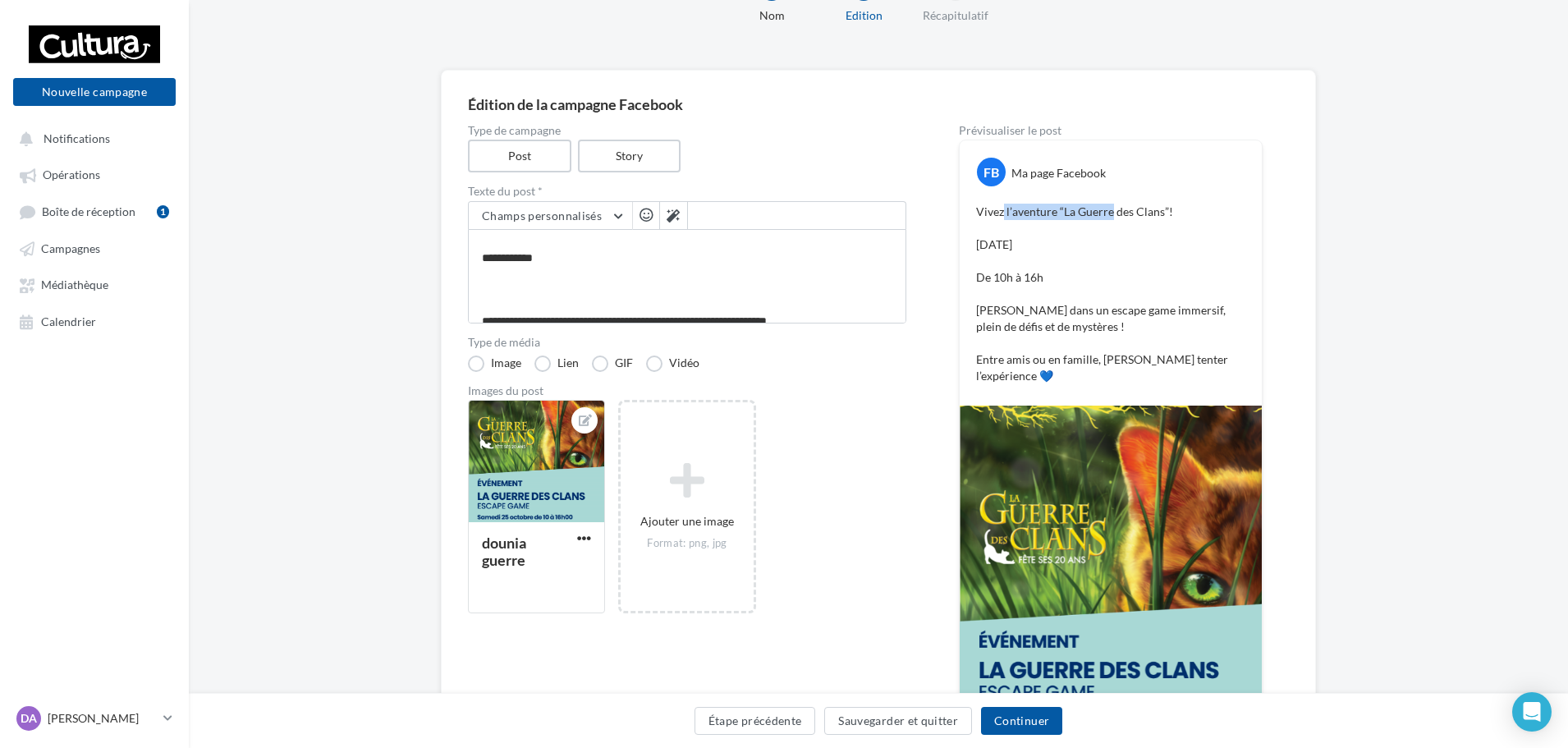
click at [1112, 215] on p "Vivez l’aventure “La Guerre des Clans”! Samedi 25 octobre De 10h à 16h Plongez …" at bounding box center [1110, 294] width 269 height 181
drag, startPoint x: 986, startPoint y: 278, endPoint x: 1061, endPoint y: 286, distance: 75.4
click at [1052, 285] on p "Vivez l’aventure “La Guerre des Clans”! Samedi 25 octobre De 10h à 16h Plongez …" at bounding box center [1110, 294] width 269 height 181
click at [1061, 286] on p "Vivez l’aventure “La Guerre des Clans”! Samedi 25 octobre De 10h à 16h Plongez …" at bounding box center [1110, 294] width 269 height 181
drag, startPoint x: 1019, startPoint y: 312, endPoint x: 1115, endPoint y: 325, distance: 96.9
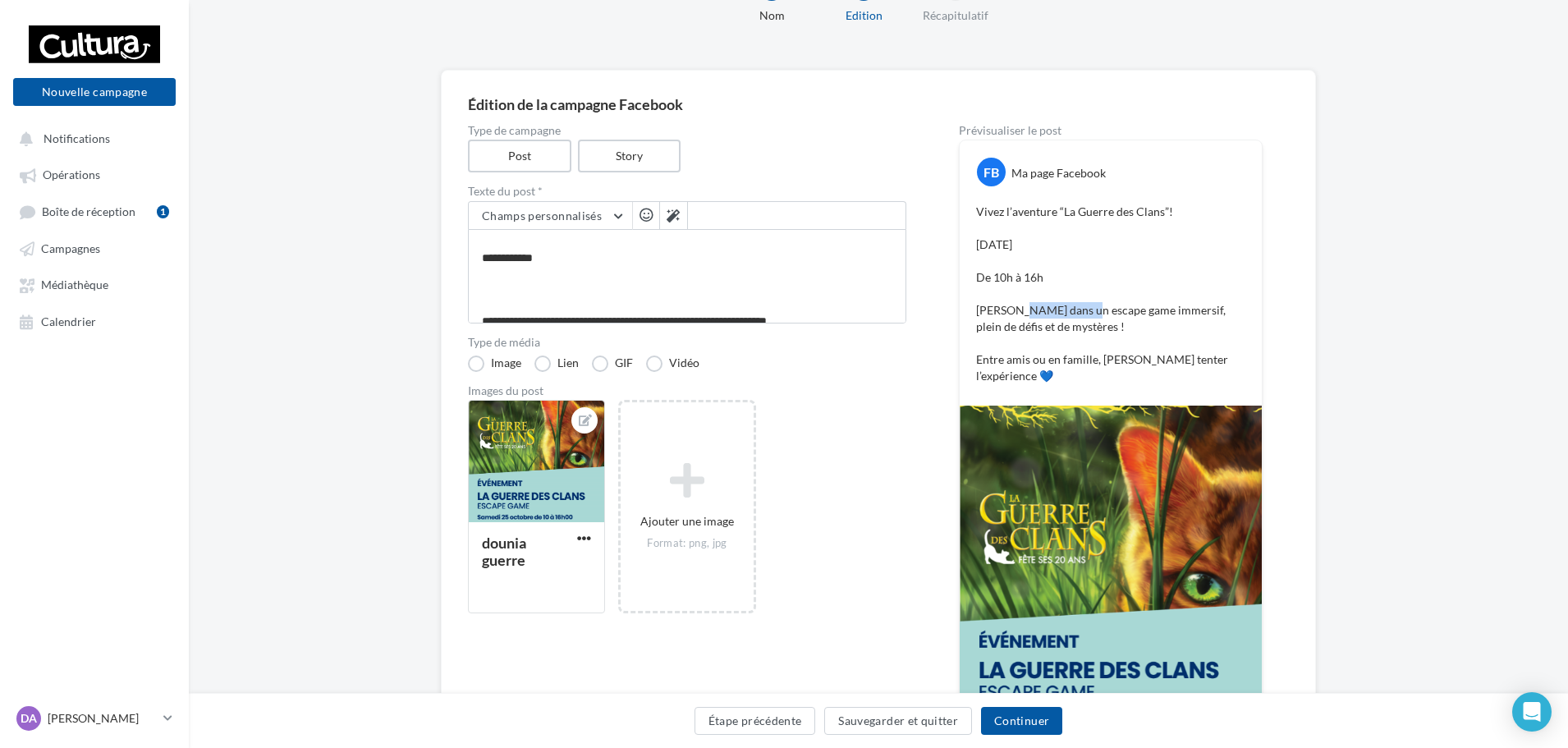
click at [1099, 321] on p "Vivez l’aventure “La Guerre des Clans”! Samedi 25 octobre De 10h à 16h Plongez …" at bounding box center [1110, 294] width 269 height 181
click at [1115, 325] on p "Vivez l’aventure “La Guerre des Clans”! Samedi 25 octobre De 10h à 16h Plongez …" at bounding box center [1110, 294] width 269 height 181
click at [1181, 313] on p "Vivez l’aventure “La Guerre des Clans”! Samedi 25 octobre De 10h à 16h Plongez …" at bounding box center [1110, 294] width 269 height 181
click at [1192, 313] on p "Vivez l’aventure “La Guerre des Clans”! Samedi 25 octobre De 10h à 16h Plongez …" at bounding box center [1110, 294] width 269 height 181
drag, startPoint x: 1009, startPoint y: 353, endPoint x: 1059, endPoint y: 356, distance: 50.1
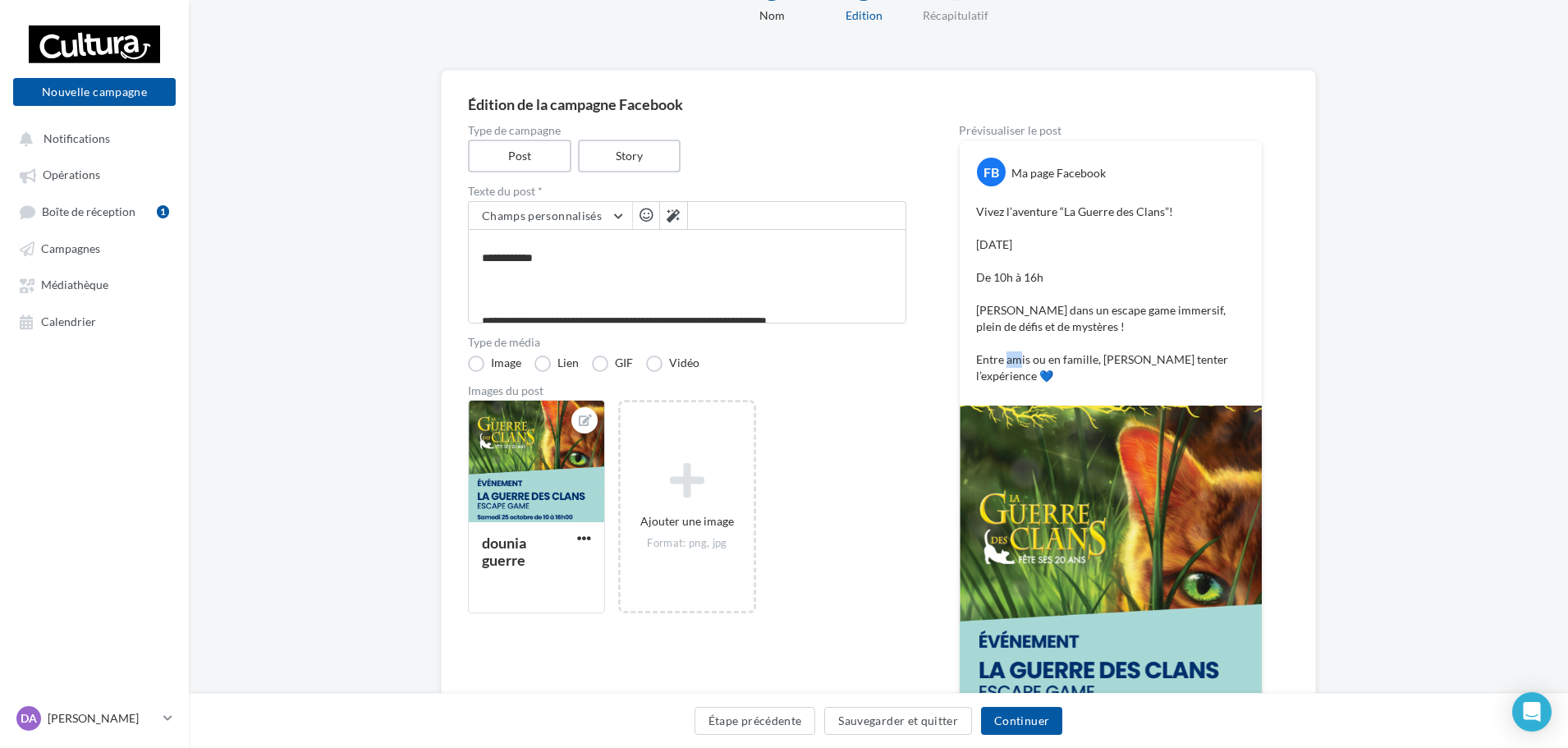
click at [1049, 356] on p "Vivez l’aventure “La Guerre des Clans”! Samedi 25 octobre De 10h à 16h Plongez …" at bounding box center [1110, 294] width 269 height 181
click at [1059, 356] on p "Vivez l’aventure “La Guerre des Clans”! Samedi 25 octobre De 10h à 16h Plongez …" at bounding box center [1110, 294] width 269 height 181
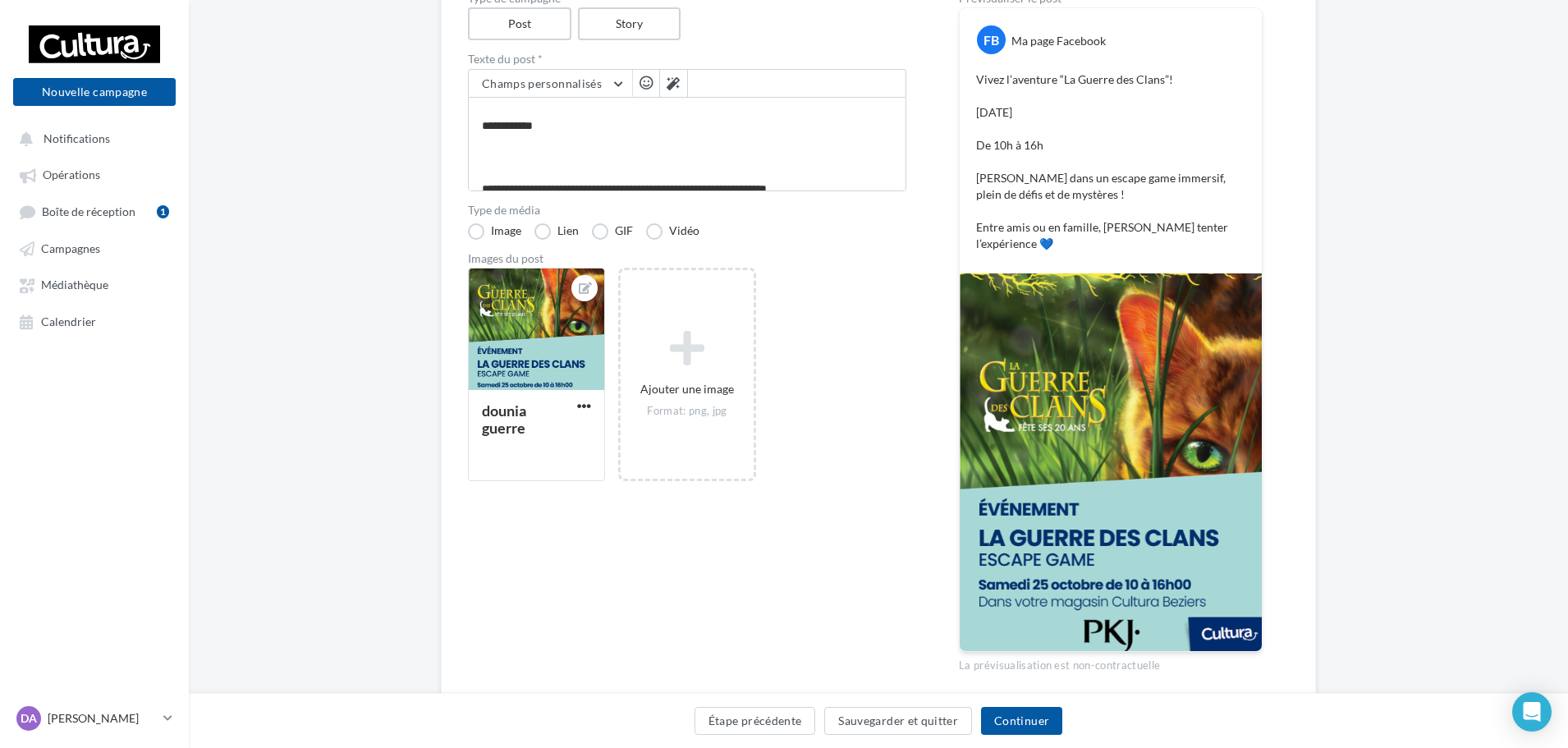
scroll to position [246, 0]
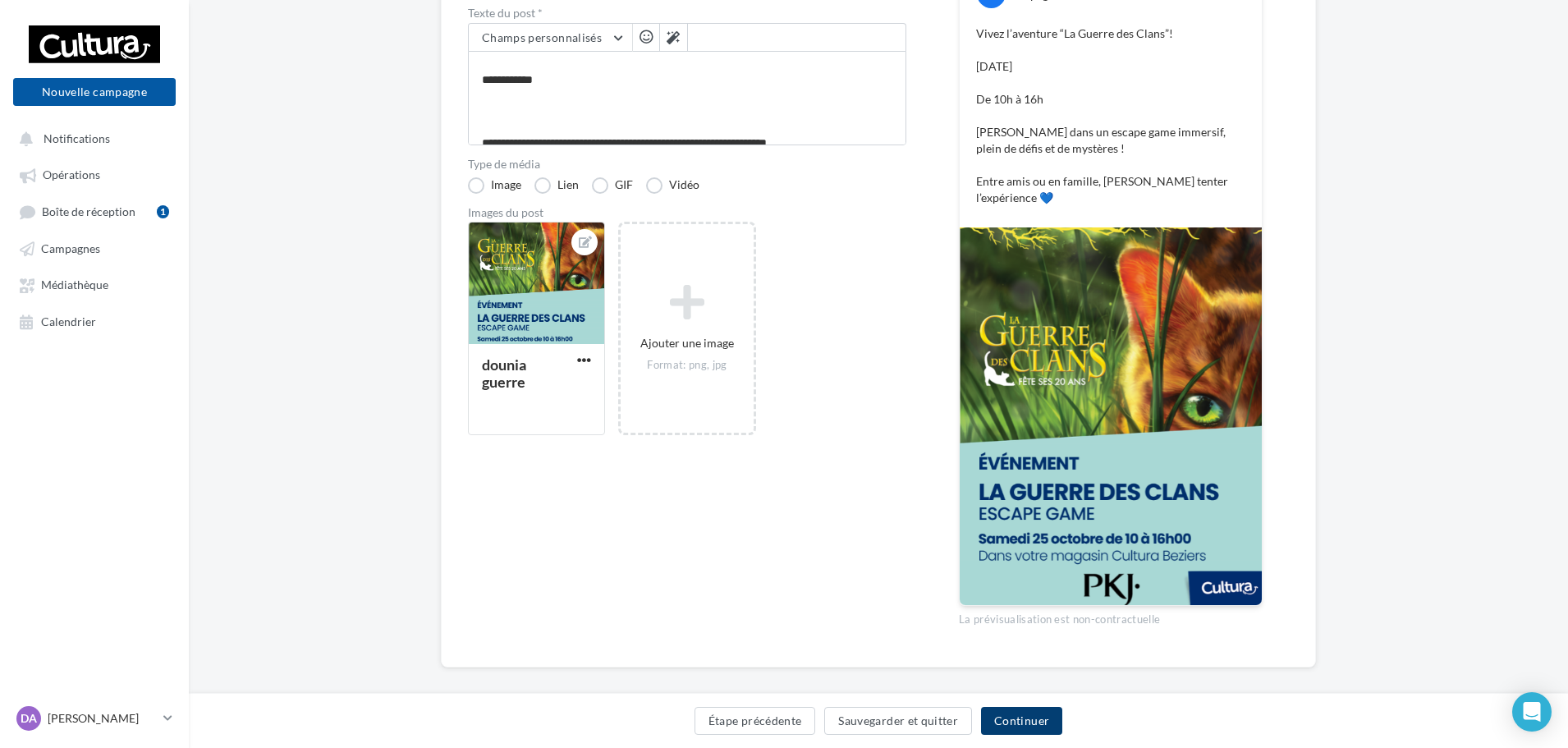
click at [1010, 721] on button "Continuer" at bounding box center [1021, 720] width 81 height 28
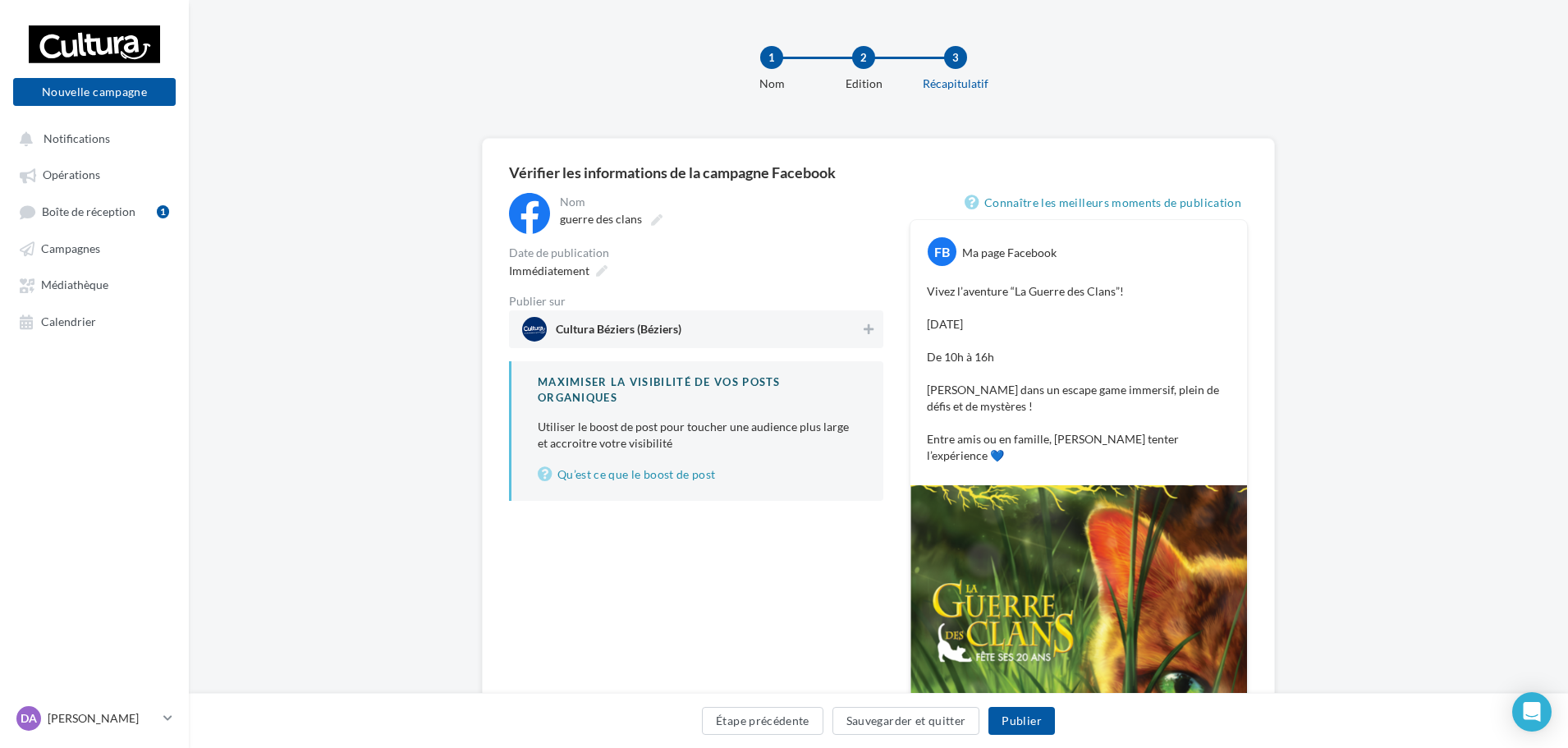
drag, startPoint x: 975, startPoint y: 329, endPoint x: 1040, endPoint y: 343, distance: 66.5
click at [1040, 343] on p "Vivez l’aventure “La Guerre des Clans”! Samedi 25 octobre De 10h à 16h Plongez …" at bounding box center [1079, 374] width 304 height 181
click at [1056, 350] on p "Vivez l’aventure “La Guerre des Clans”! Samedi 25 octobre De 10h à 16h Plongez …" at bounding box center [1079, 374] width 304 height 181
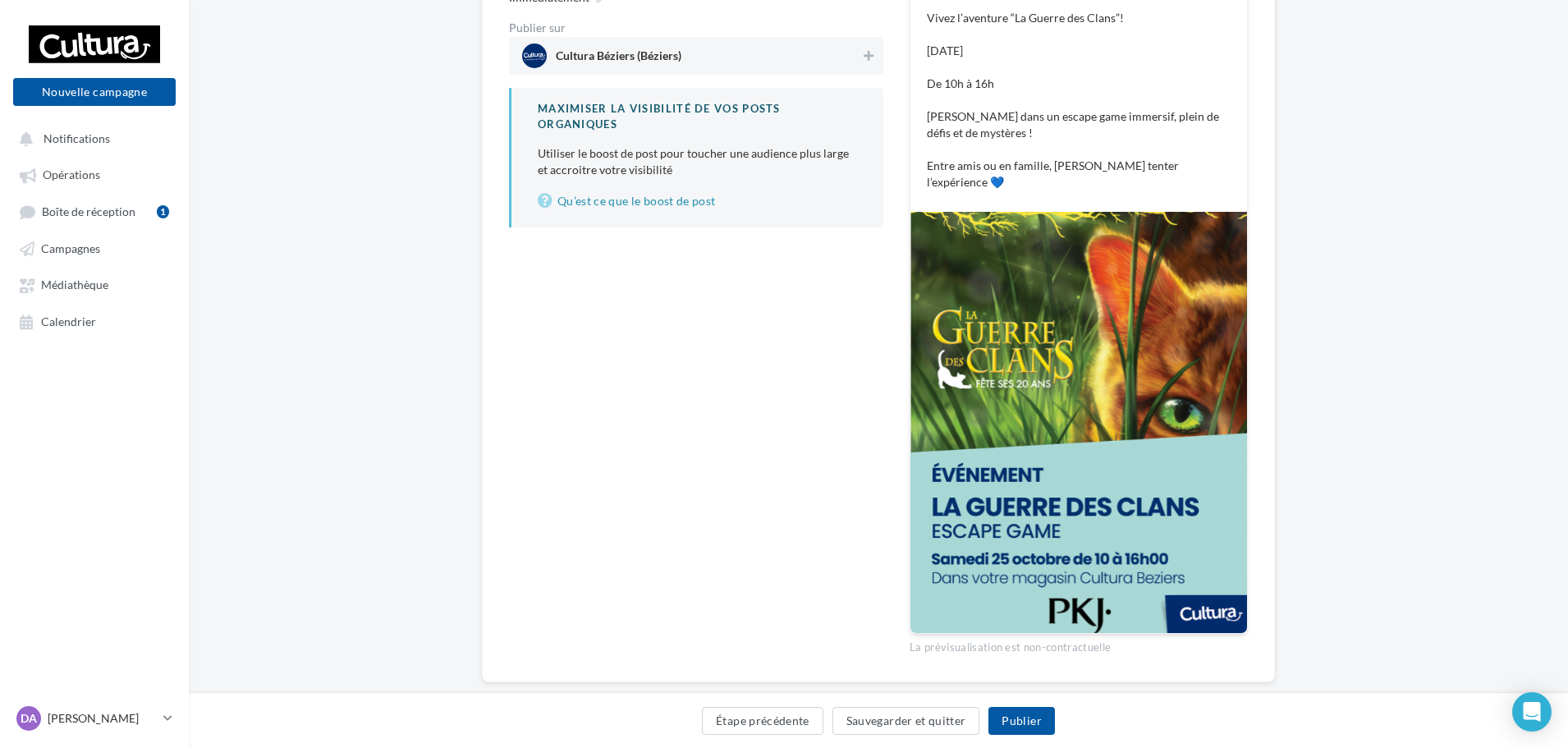
scroll to position [288, 0]
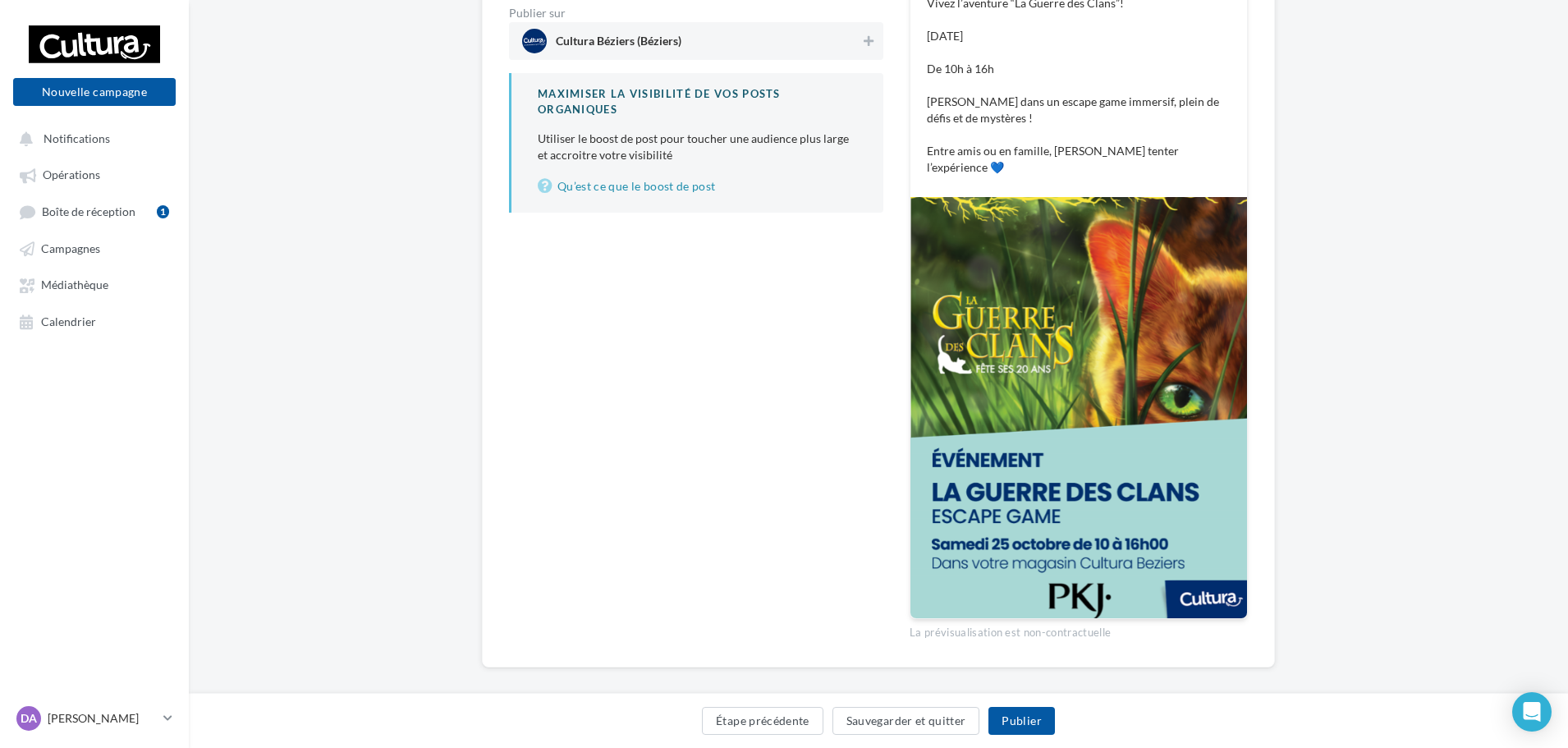
click at [1025, 735] on div "Étape précédente Sauvegarder et quitter Publier" at bounding box center [878, 723] width 1353 height 35
click at [1025, 734] on button "Publier" at bounding box center [1021, 720] width 66 height 28
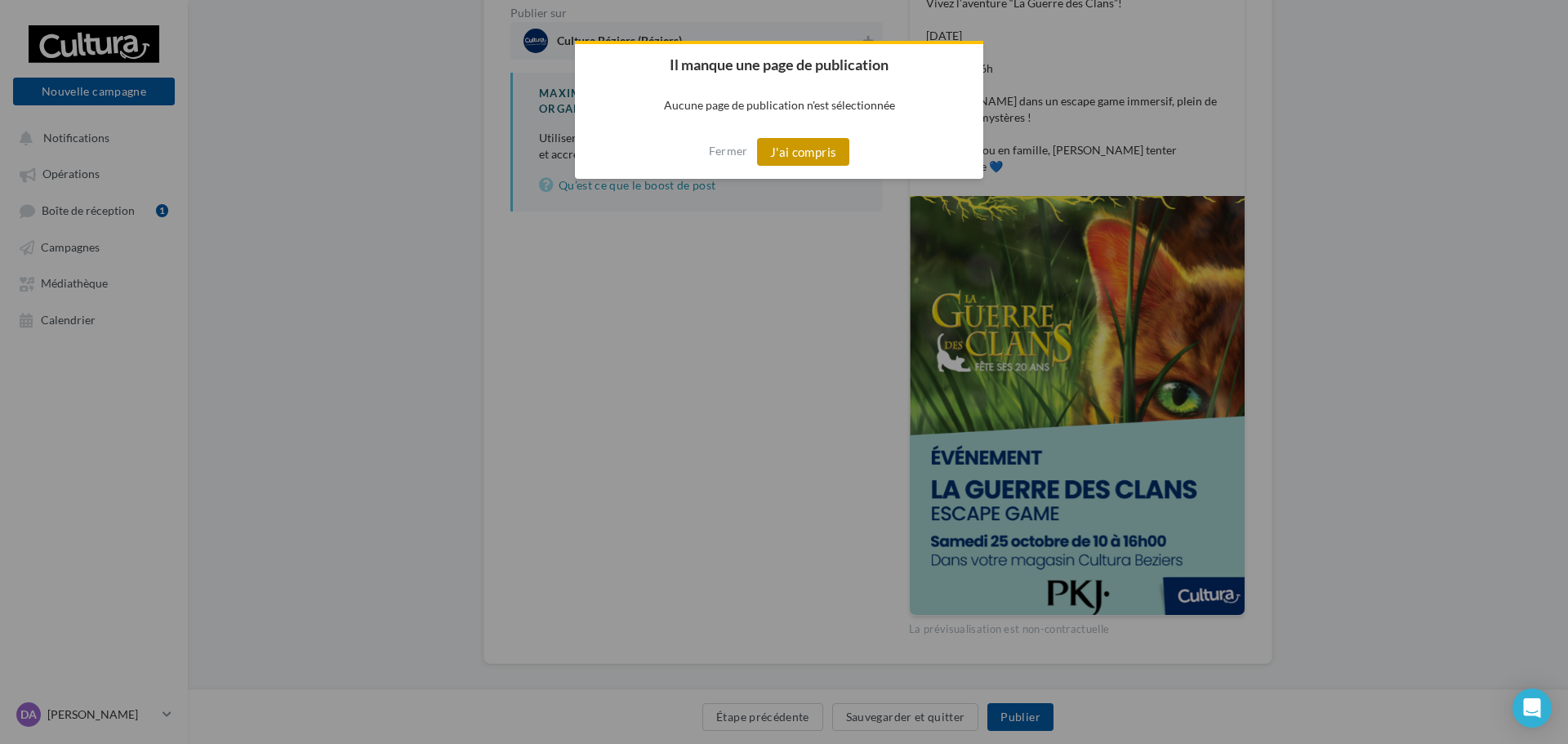
click at [799, 153] on button "J'ai compris" at bounding box center [804, 152] width 93 height 28
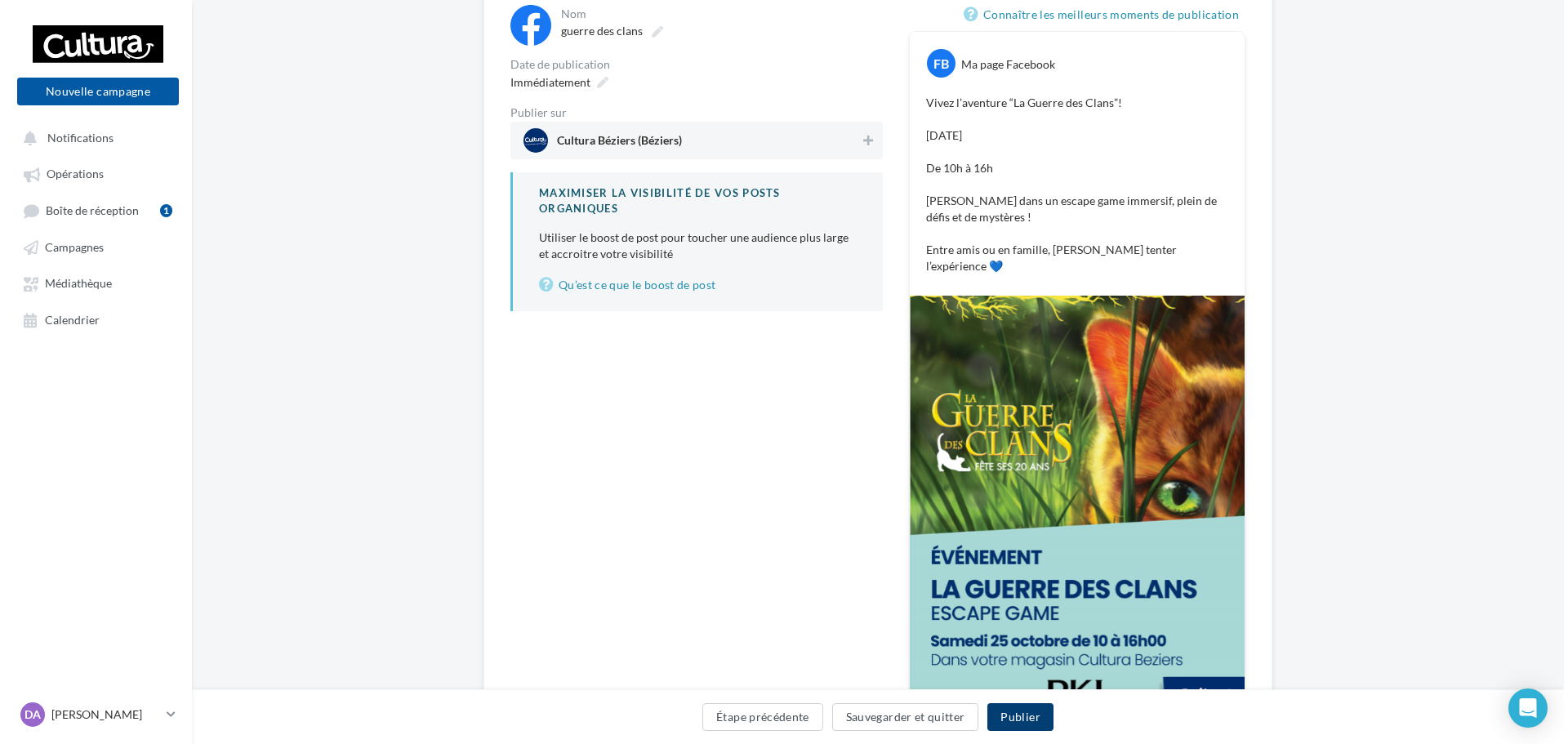
scroll to position [41, 0]
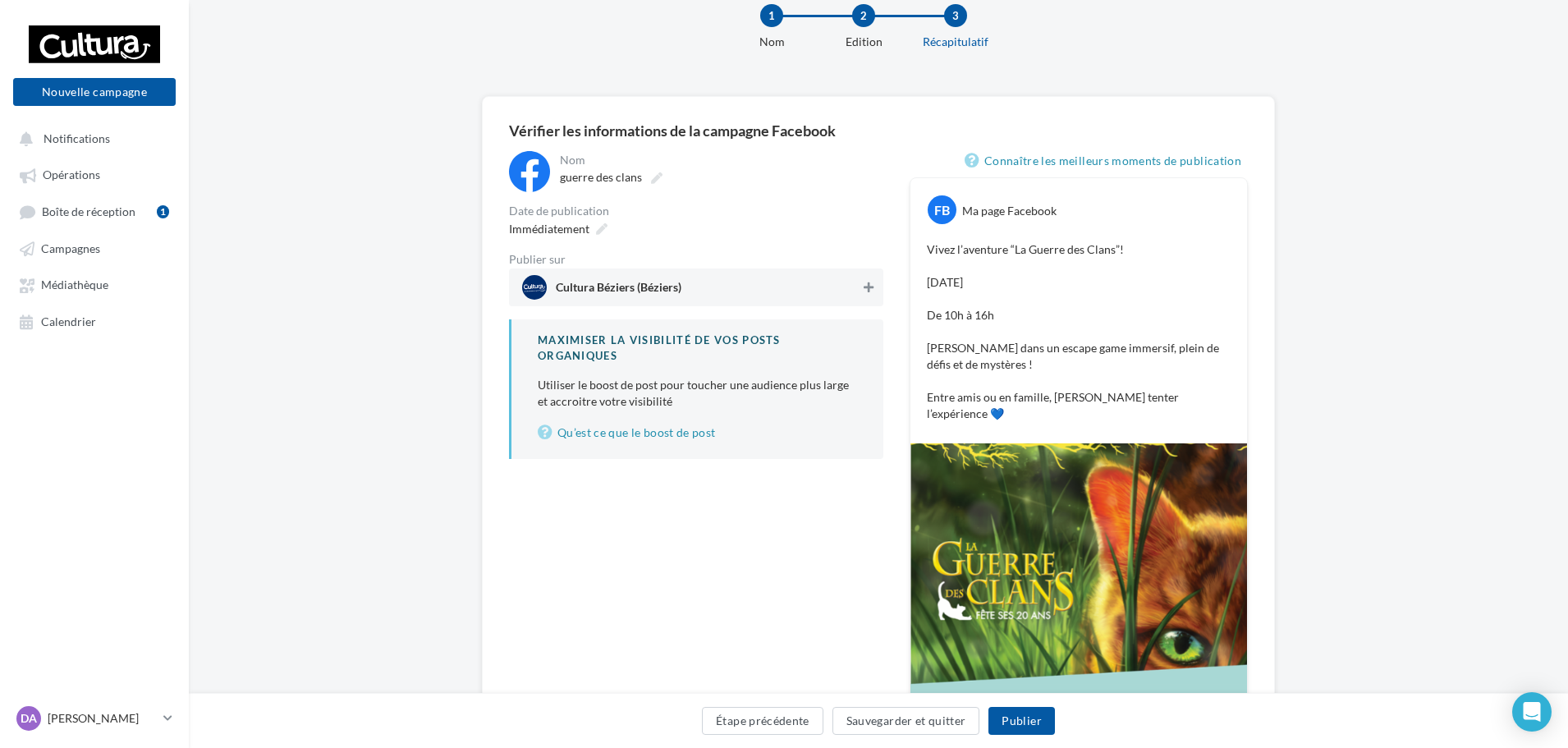
click at [866, 294] on button at bounding box center [868, 287] width 17 height 20
click at [1031, 718] on button "Publier" at bounding box center [1021, 720] width 66 height 28
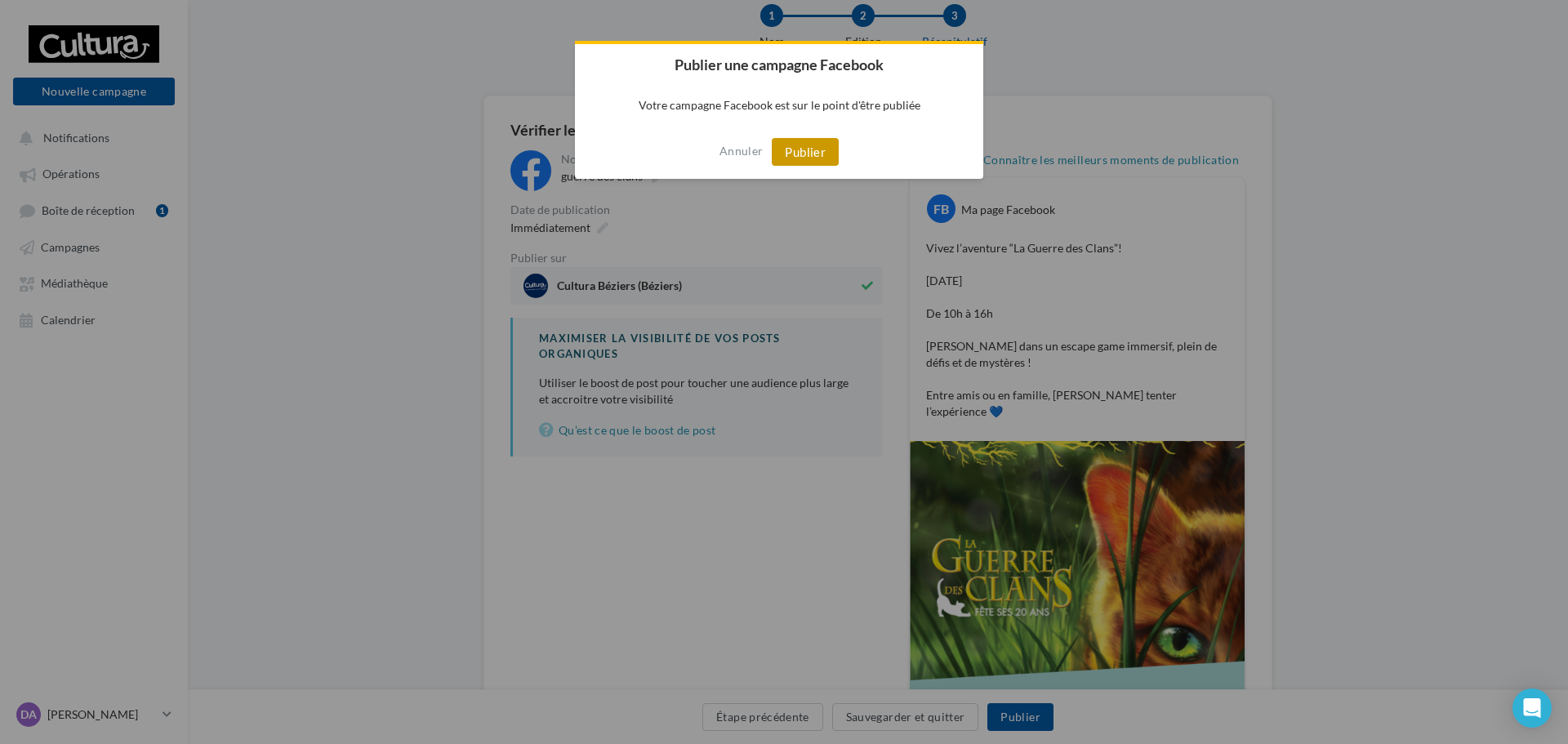
click at [816, 138] on button "Publier" at bounding box center [806, 152] width 67 height 28
